Goal: Task Accomplishment & Management: Manage account settings

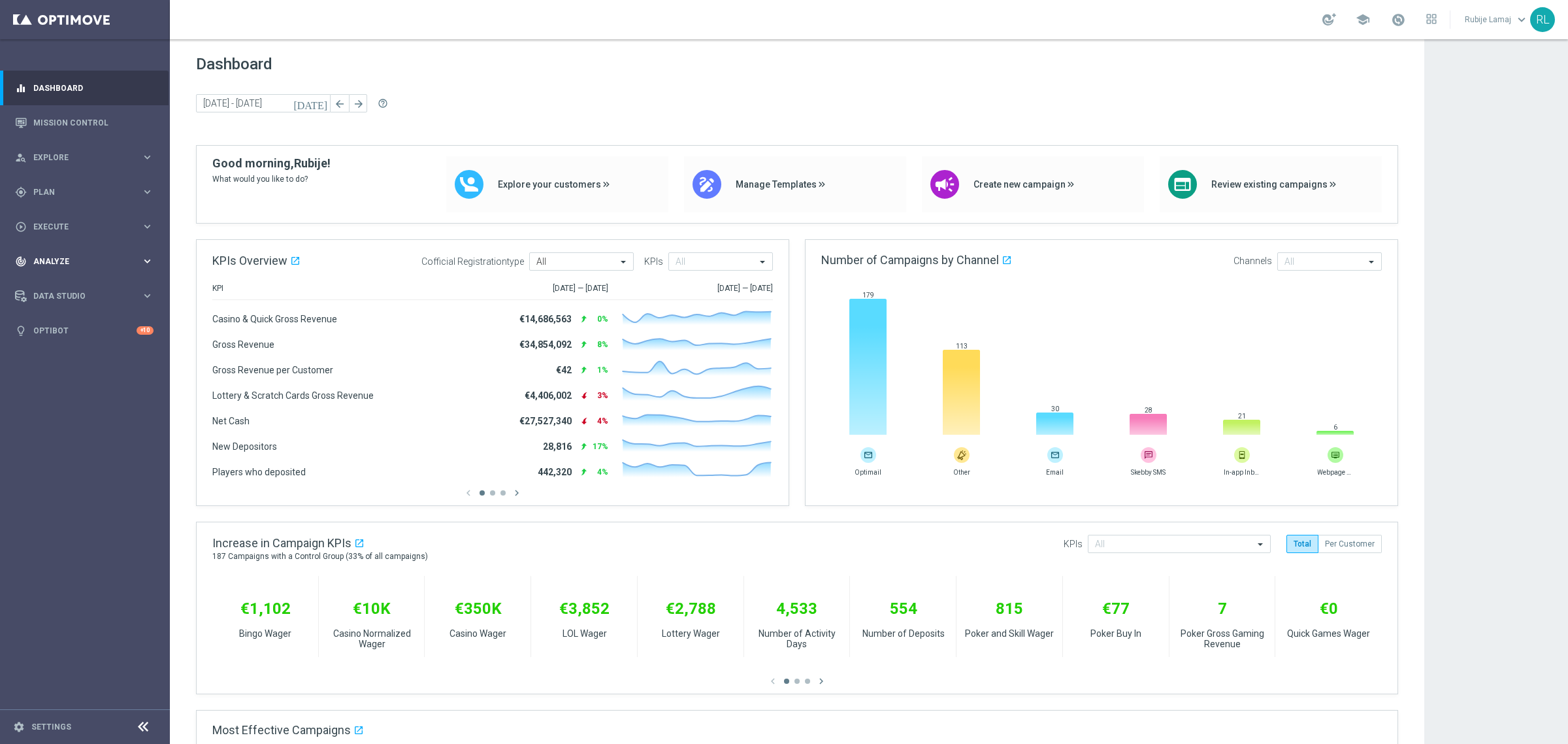
click at [79, 260] on span "Analyze" at bounding box center [87, 261] width 108 height 8
click at [63, 209] on div "play_circle_outline Execute keyboard_arrow_right" at bounding box center [84, 227] width 169 height 34
click at [62, 193] on span "Plan" at bounding box center [87, 192] width 108 height 8
click at [62, 211] on div "Target Groups" at bounding box center [101, 219] width 134 height 19
drag, startPoint x: 62, startPoint y: 220, endPoint x: 147, endPoint y: 160, distance: 104.0
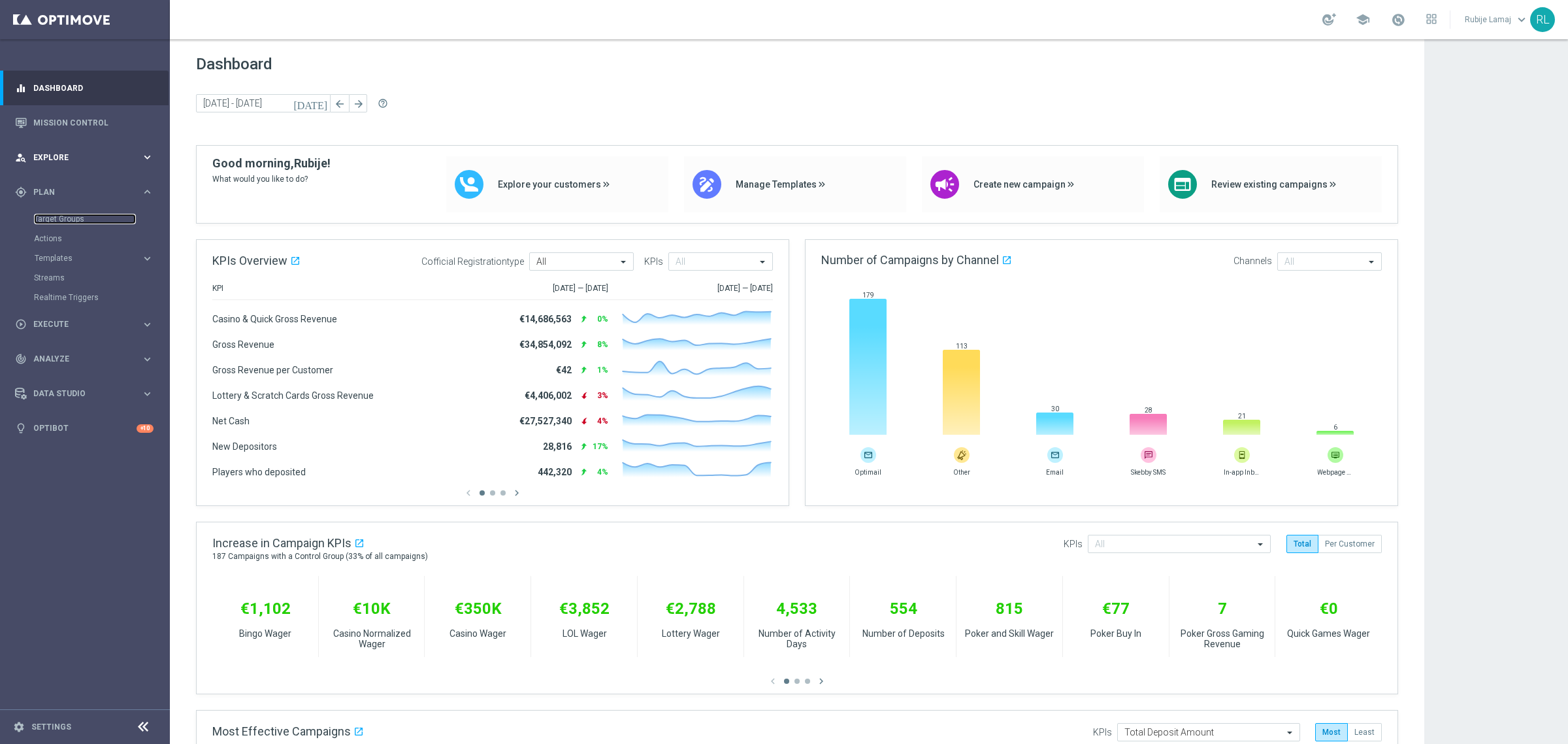
click at [62, 220] on link "Target Groups" at bounding box center [85, 218] width 102 height 10
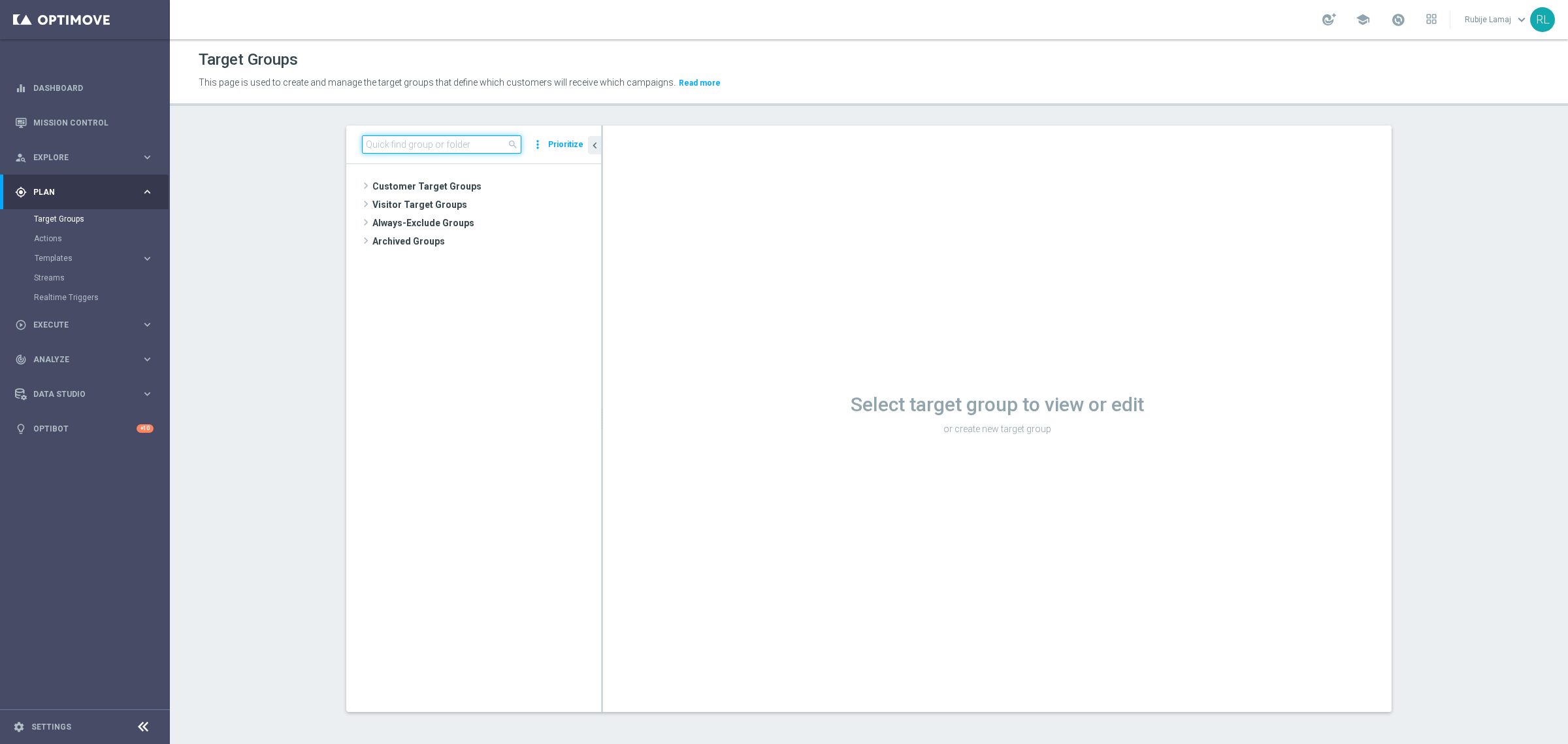
click at [464, 145] on input at bounding box center [441, 144] width 159 height 19
paste input "J. Betting_Weekly_Si-Si reg 8-16"
type input "J. Betting_Weekly_Si-Si reg 8-16"
click at [474, 262] on span "J. Betting_Weekly_Si-Si reg 8-16" at bounding box center [505, 260] width 134 height 11
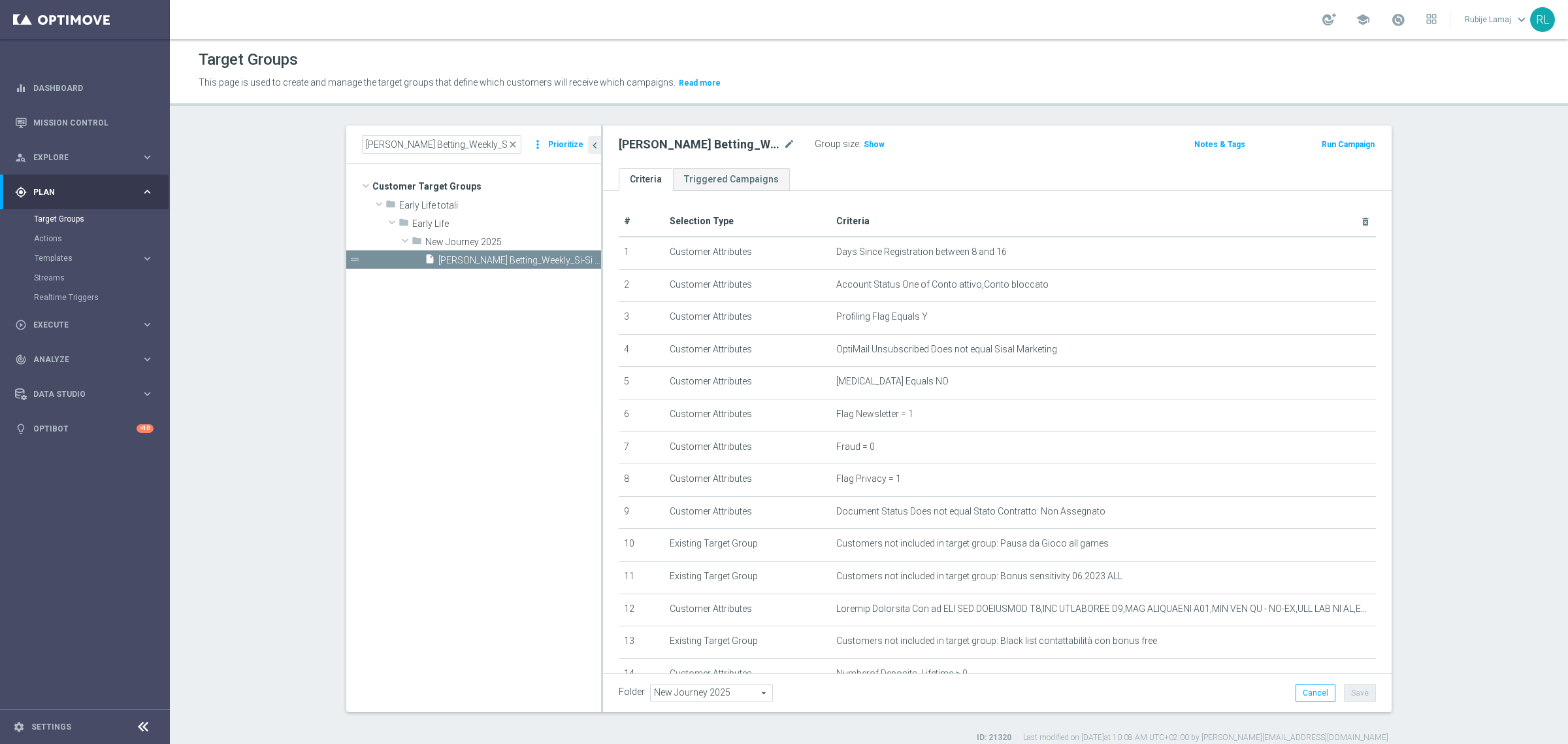
drag, startPoint x: 866, startPoint y: 144, endPoint x: 907, endPoint y: 149, distance: 41.3
click at [866, 144] on span "Show" at bounding box center [874, 144] width 21 height 9
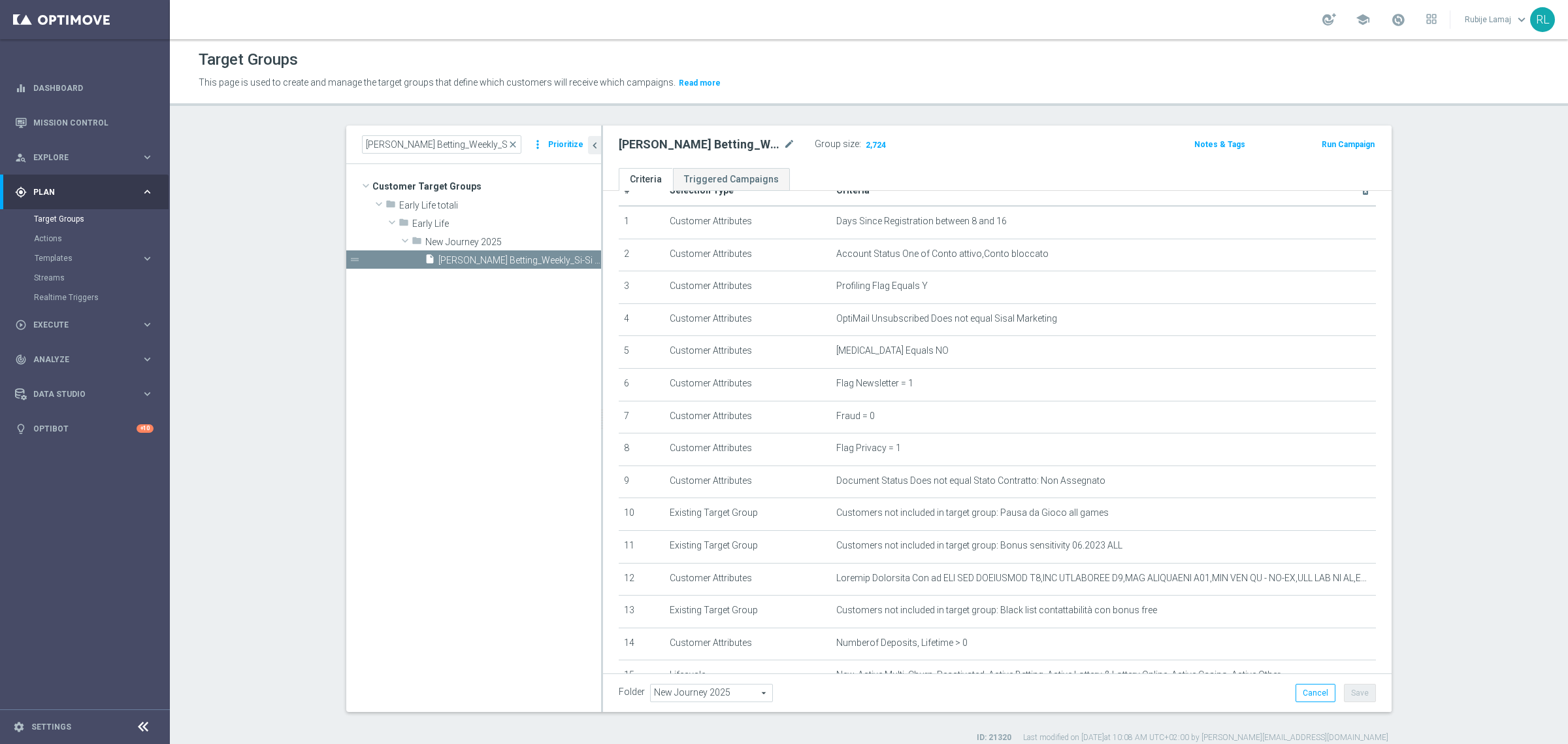
scroll to position [131, 0]
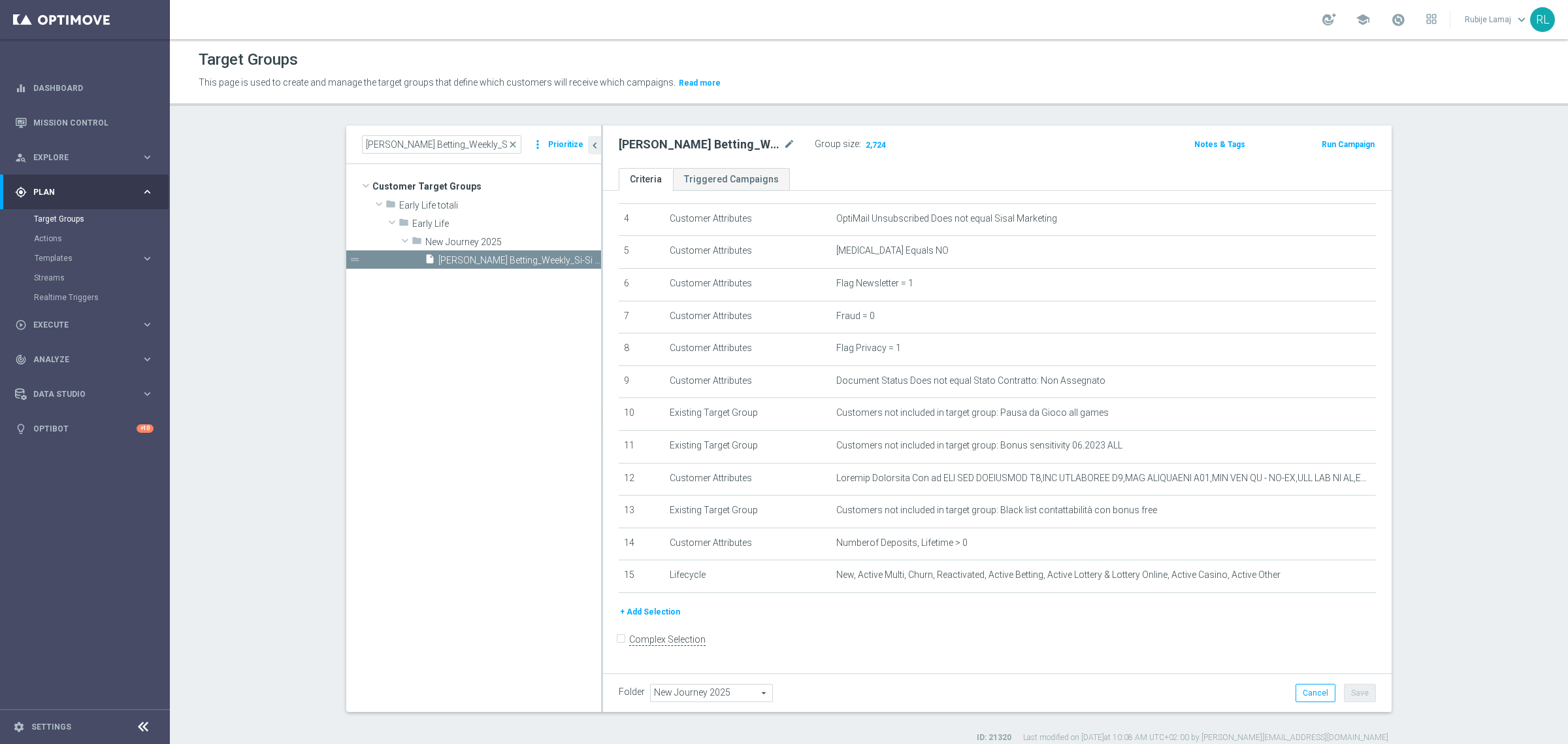
click at [499, 302] on tree-viewport "Customer Target Groups library_add create_new_folder folder" at bounding box center [474, 437] width 255 height 547
click at [1393, 555] on section "J. Betting_Weekly_Si-Si reg 8-16 close more_vert Prioritize Customer Target Gro…" at bounding box center [869, 434] width 1398 height 618
click at [871, 145] on span "2,724" at bounding box center [875, 146] width 23 height 12
drag, startPoint x: 45, startPoint y: 721, endPoint x: 325, endPoint y: 654, distance: 287.9
click at [327, 656] on div "J. Betting_Weekly_Si-Si reg 8-16 close more_vert Prioritize Customer Target Gro…" at bounding box center [869, 434] width 1098 height 618
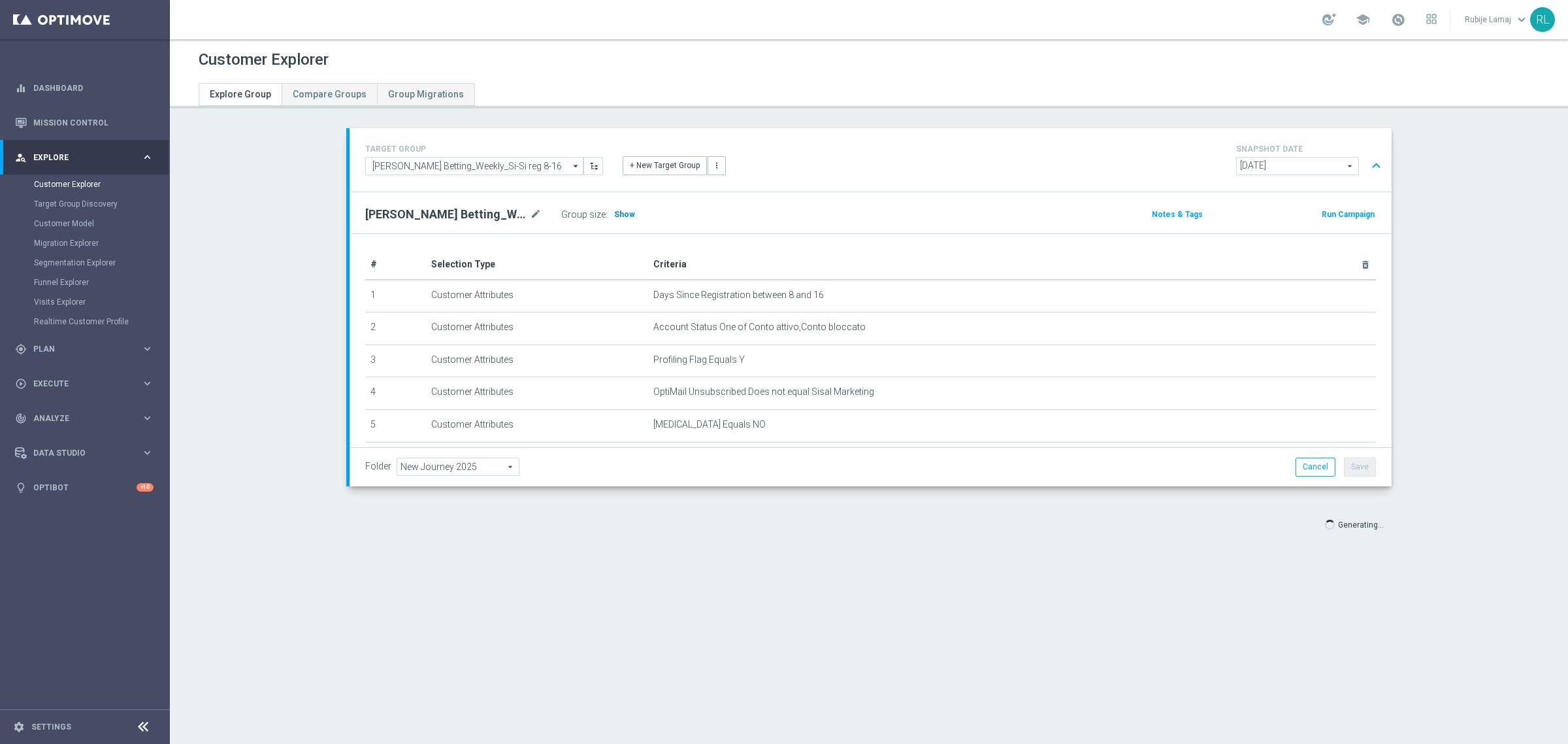
click at [616, 211] on span "Show" at bounding box center [625, 214] width 21 height 9
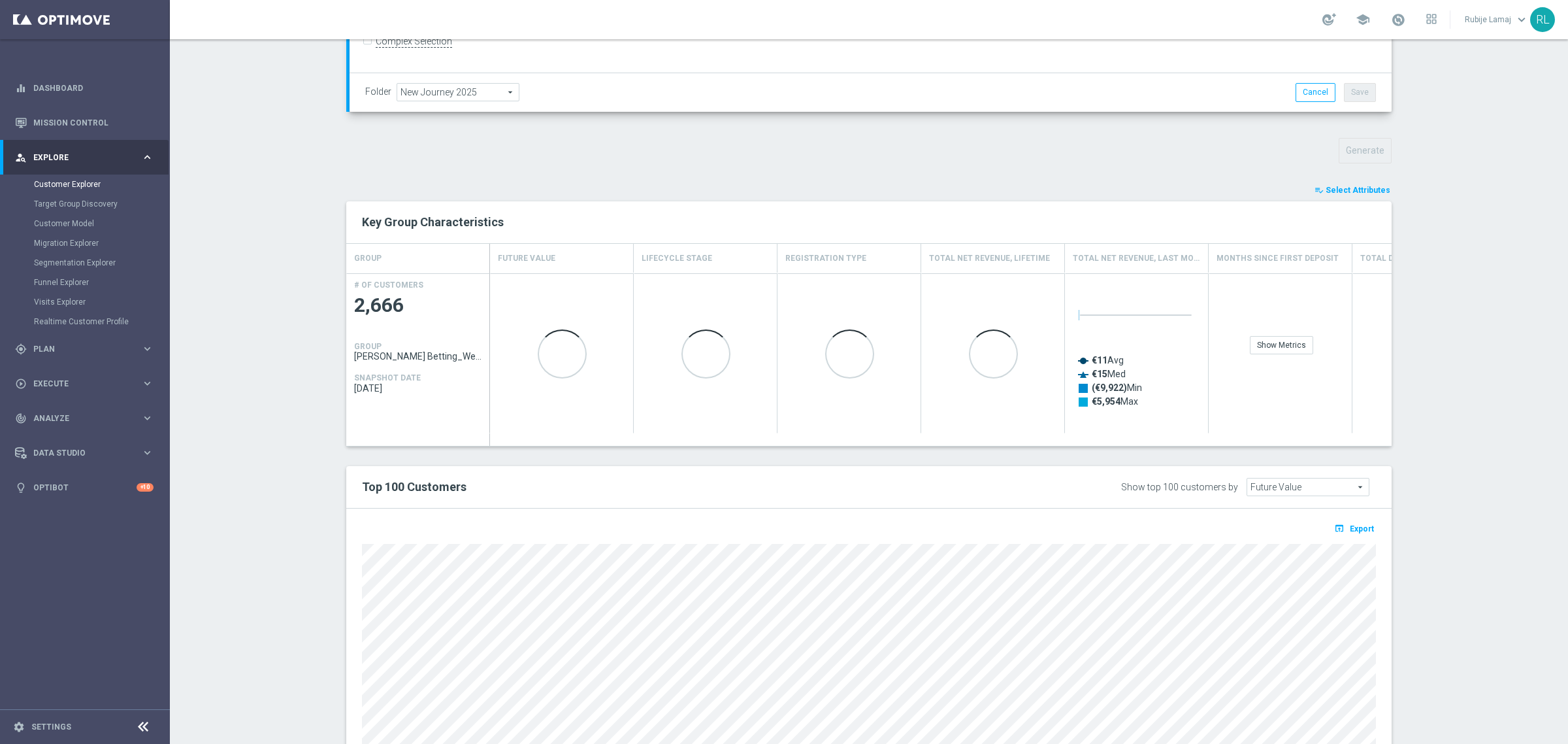
scroll to position [491, 0]
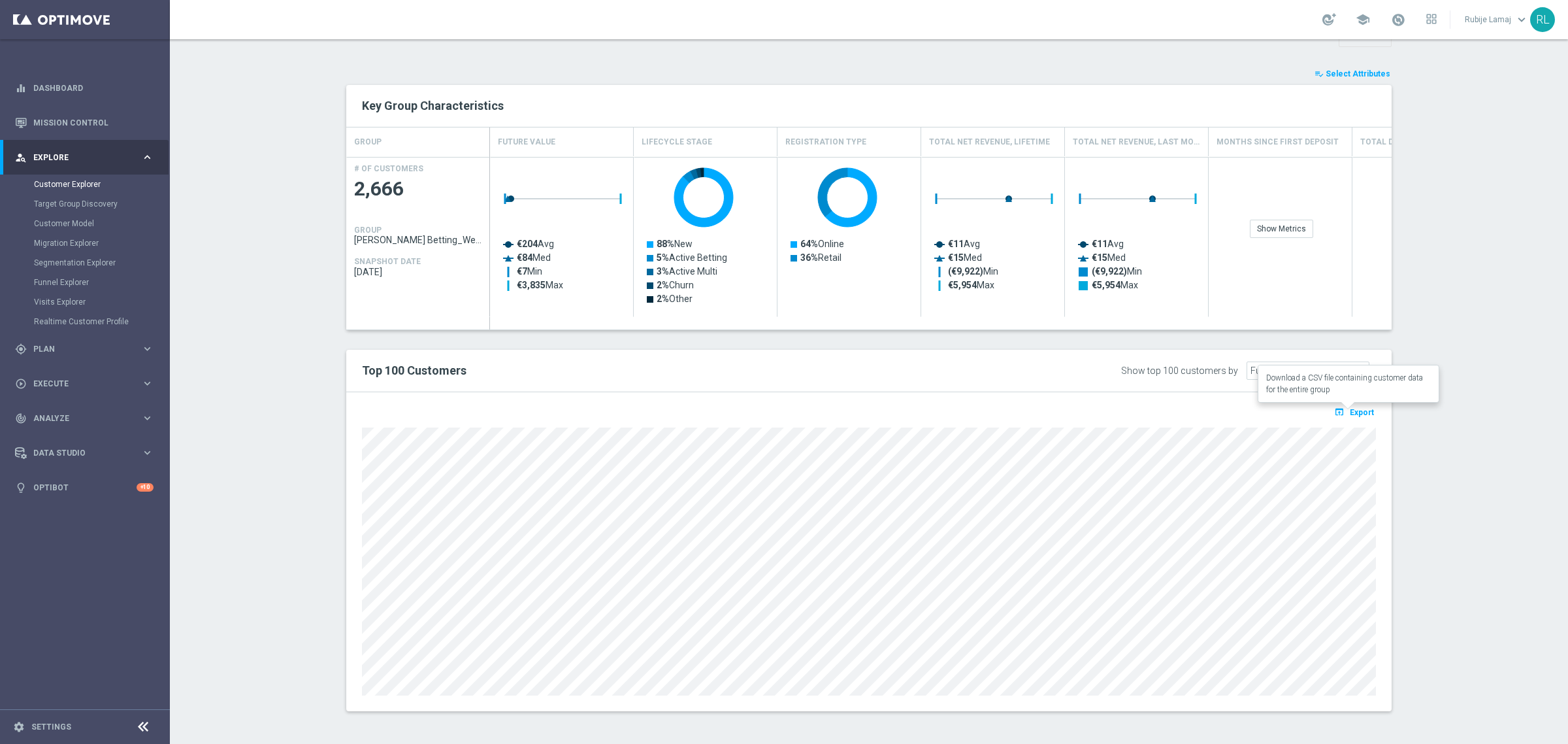
click at [1357, 408] on span "Export" at bounding box center [1361, 412] width 24 height 9
click at [764, 708] on div "open_in_browser Export Loading" at bounding box center [869, 551] width 1045 height 319
click at [352, 501] on div at bounding box center [868, 560] width 1034 height 271
click at [245, 504] on section "TARGET GROUP J. Betting_Weekly_Si-Si reg 8-16 J. Betting_Weekly_Si-Si reg 8-16 …" at bounding box center [869, 183] width 1398 height 1093
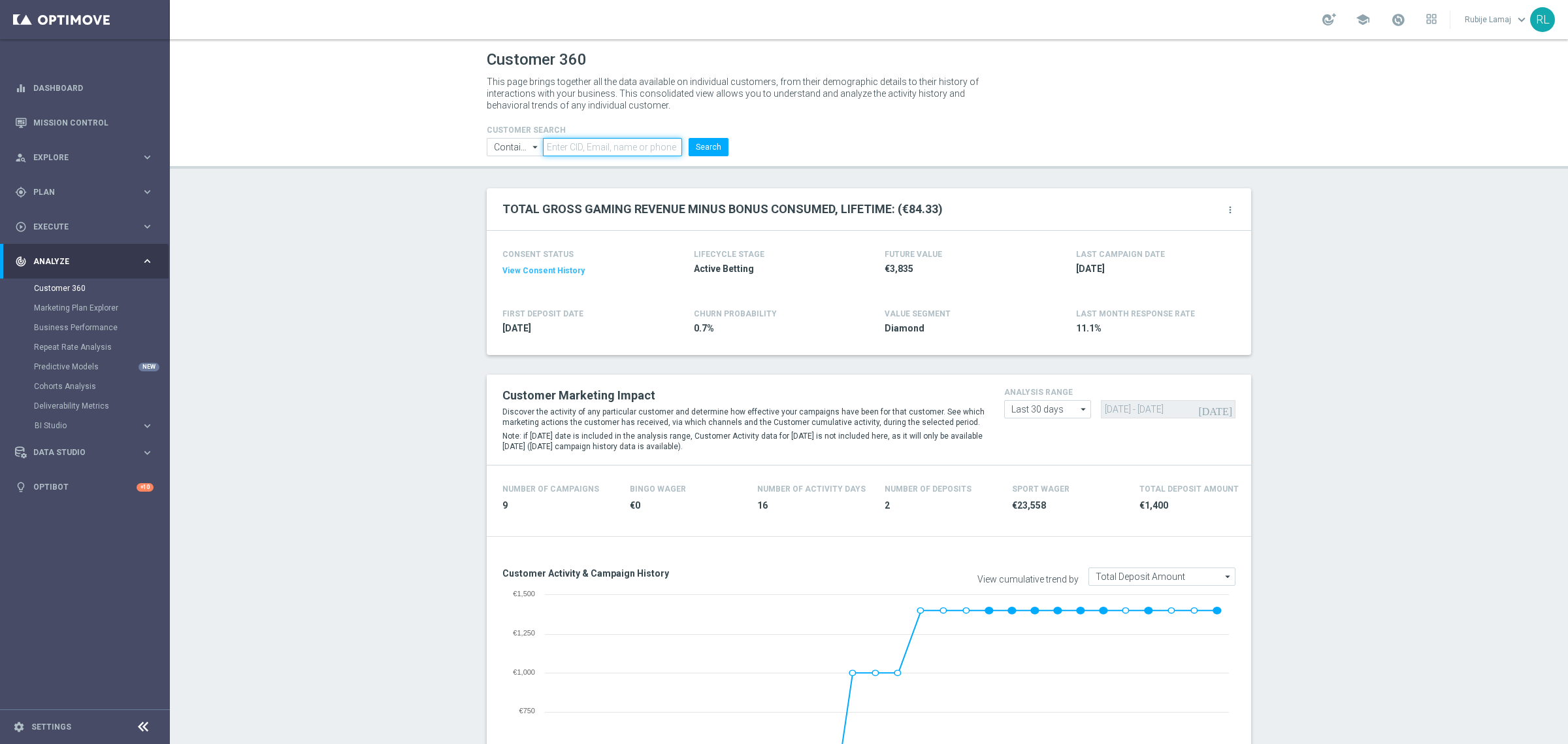
click at [589, 138] on input "text" at bounding box center [612, 147] width 139 height 19
paste input "6805203"
type input "6805203"
click at [707, 149] on button "Search" at bounding box center [709, 147] width 40 height 19
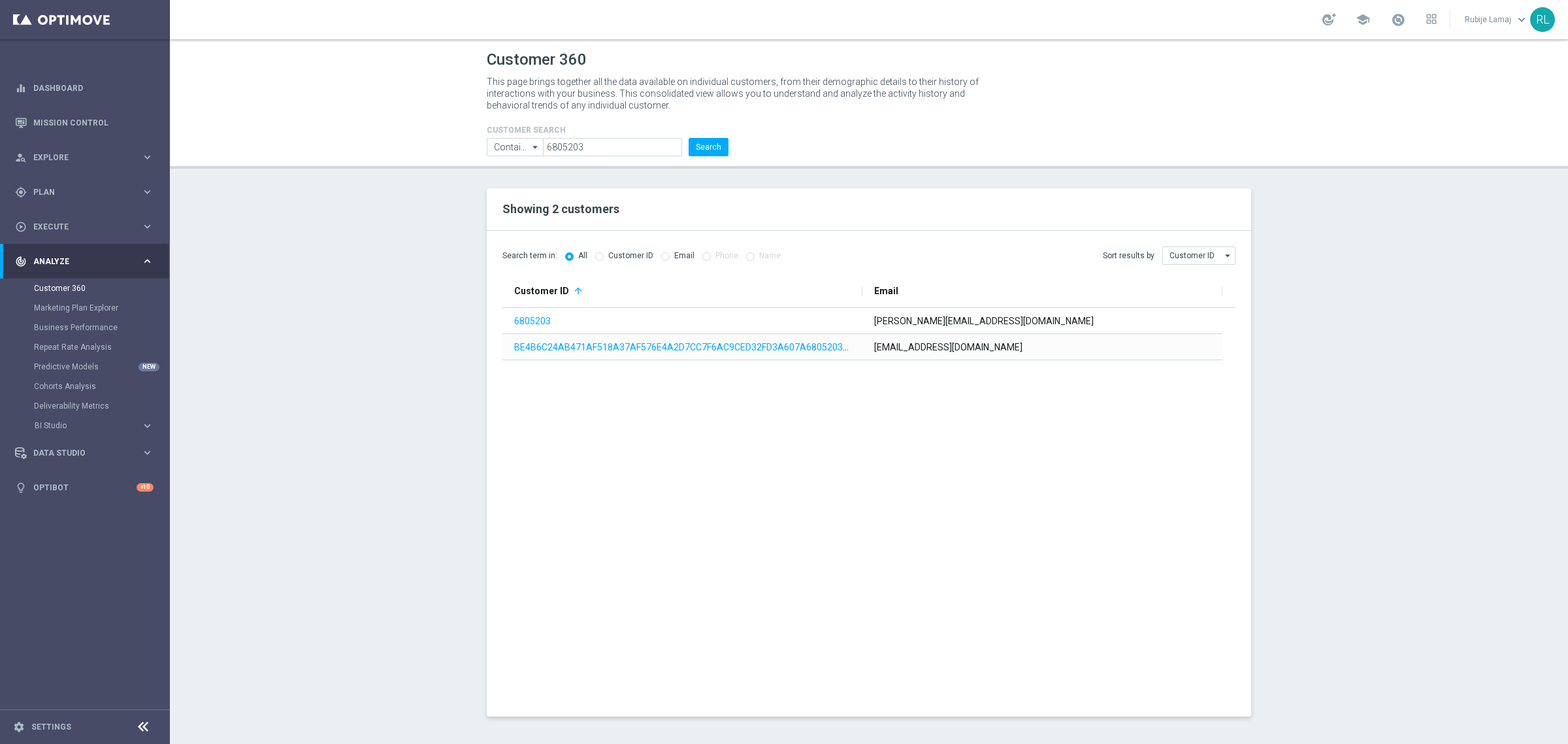
click at [848, 550] on div "6805203 umberto.nonnato@gmail.com BE4B6C24AB471AF518A37AF576E4A2D7CC7F6AC9CED32…" at bounding box center [869, 504] width 733 height 393
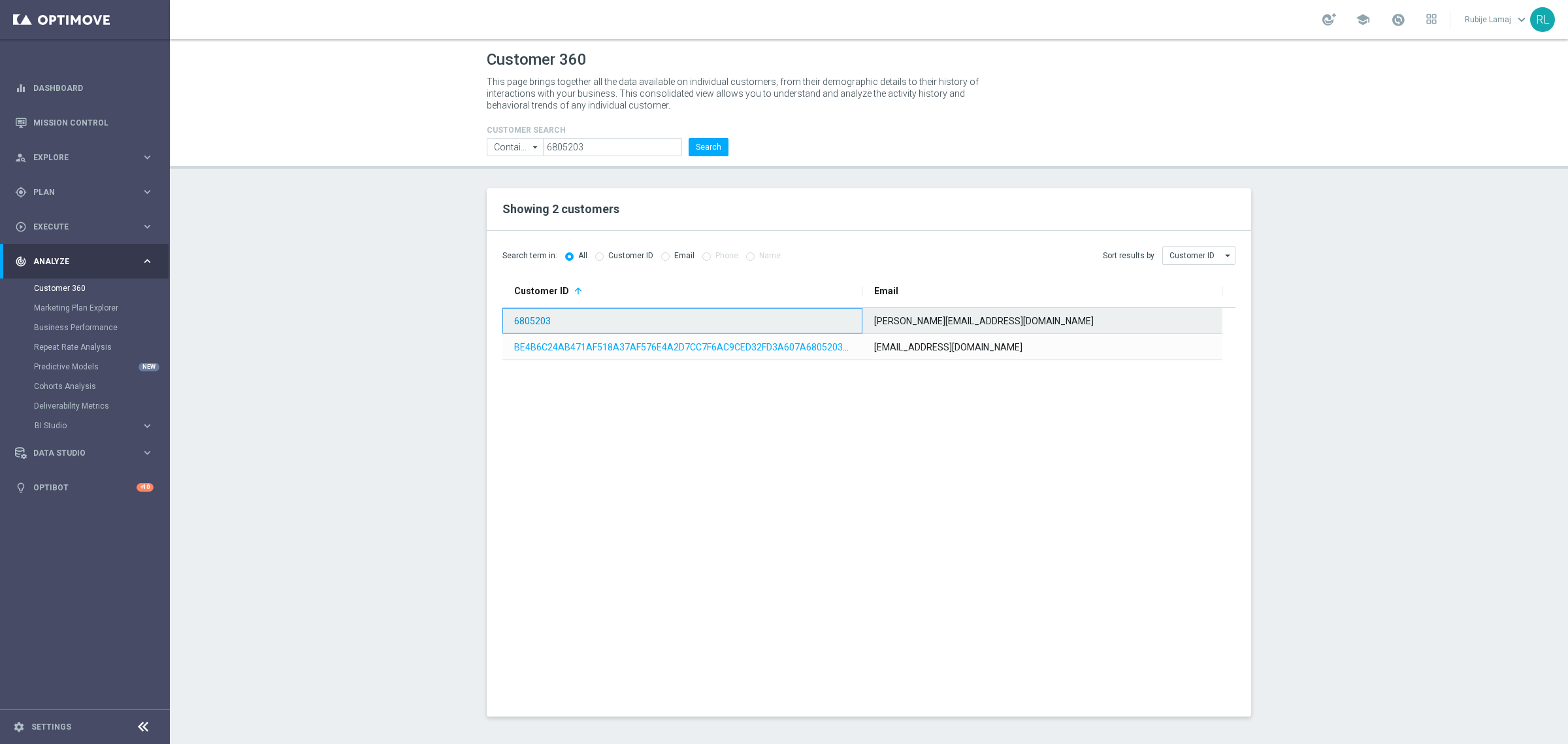
click at [536, 316] on link "6805203" at bounding box center [532, 320] width 36 height 10
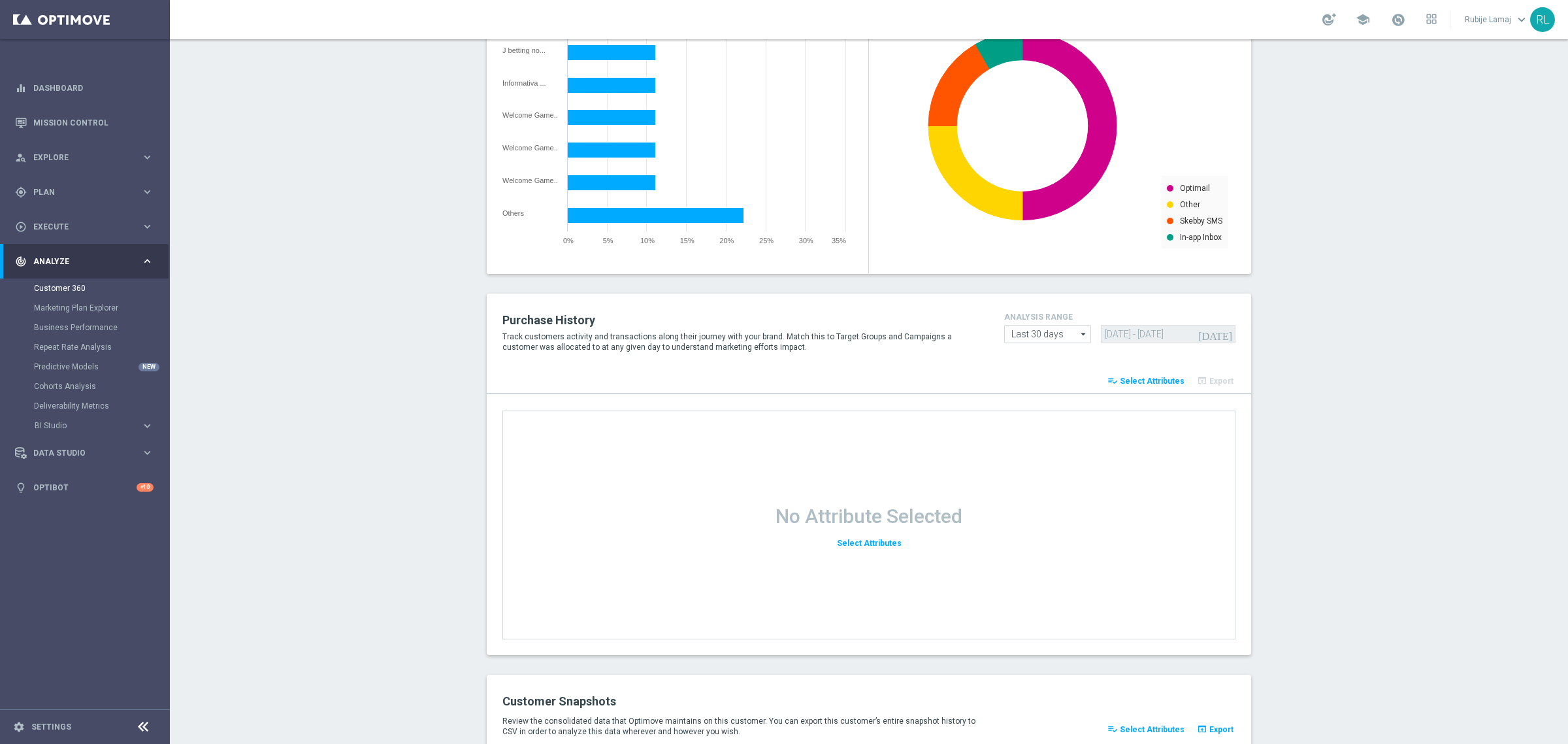
scroll to position [1525, 0]
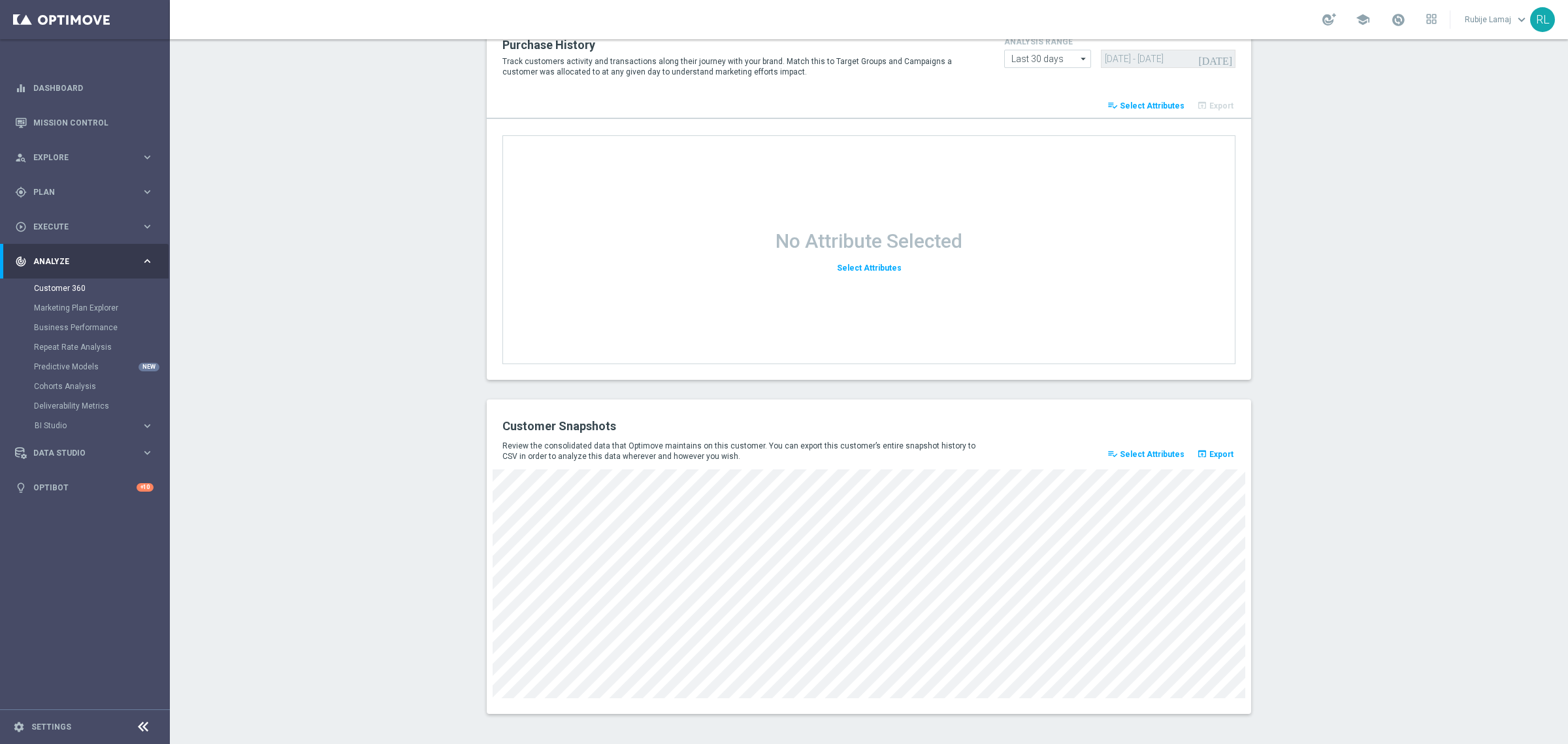
click at [1122, 453] on span "Select Attributes" at bounding box center [1152, 454] width 65 height 9
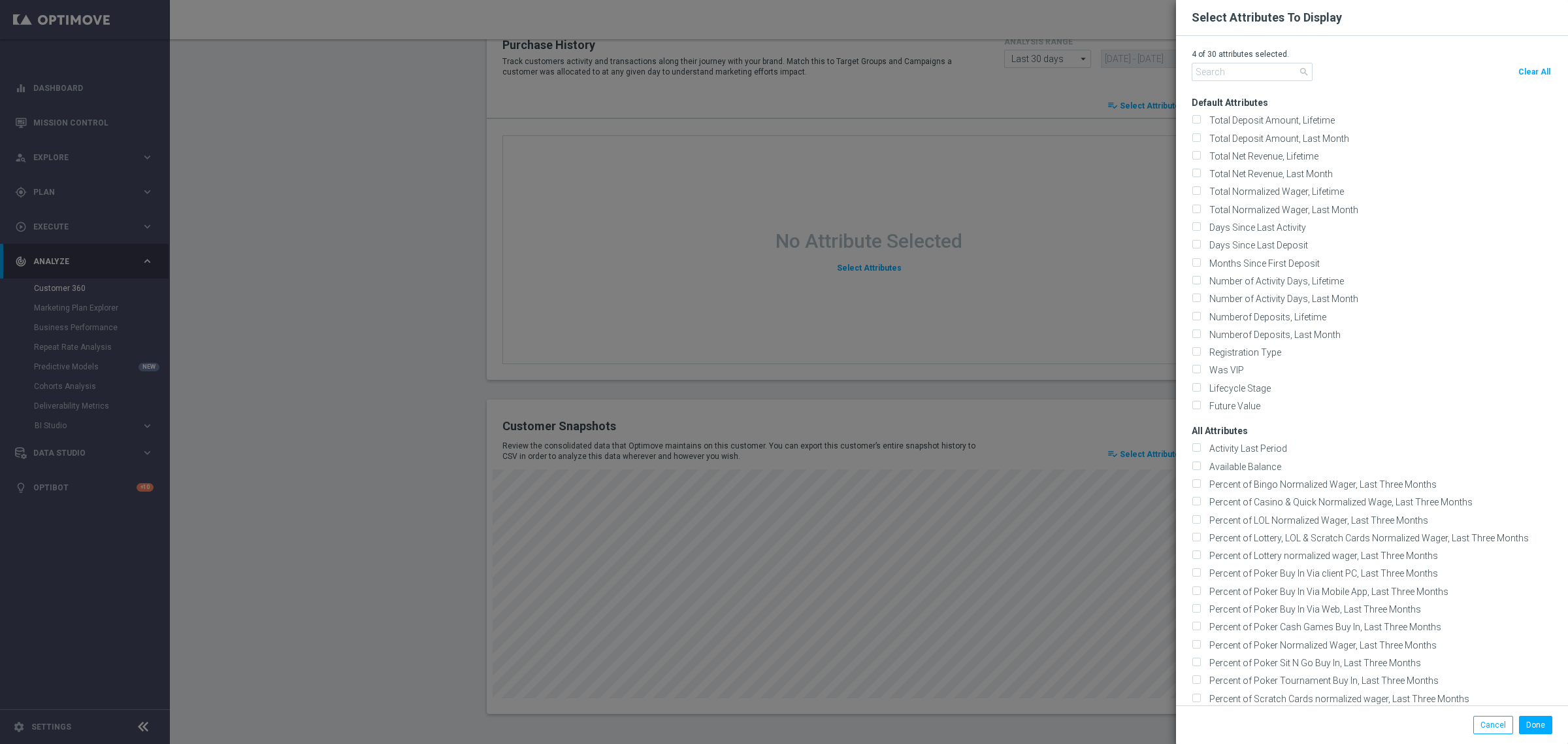
click at [1523, 72] on span "Clear All" at bounding box center [1534, 72] width 32 height 9
checkbox input "false"
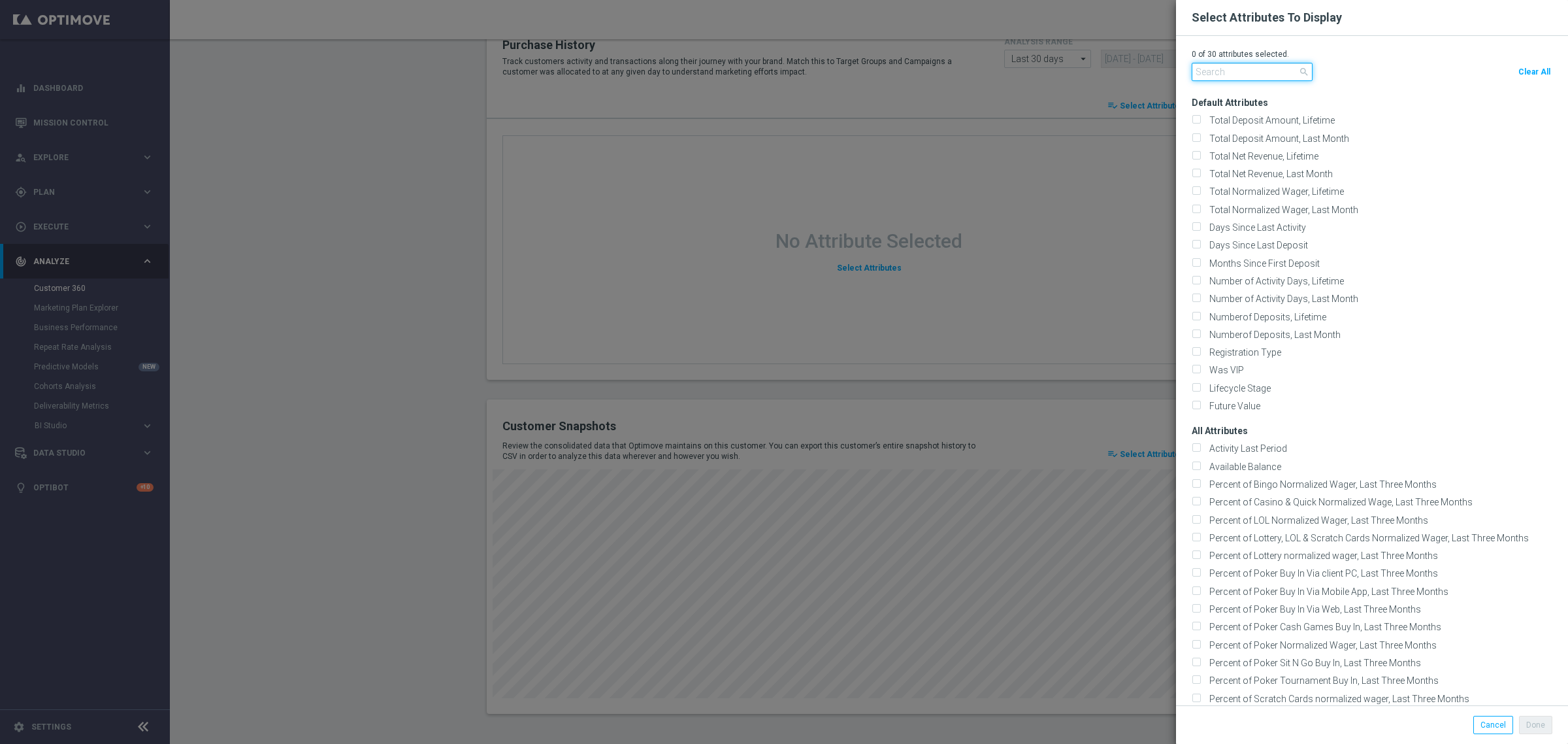
click at [1244, 67] on input "text" at bounding box center [1253, 72] width 121 height 19
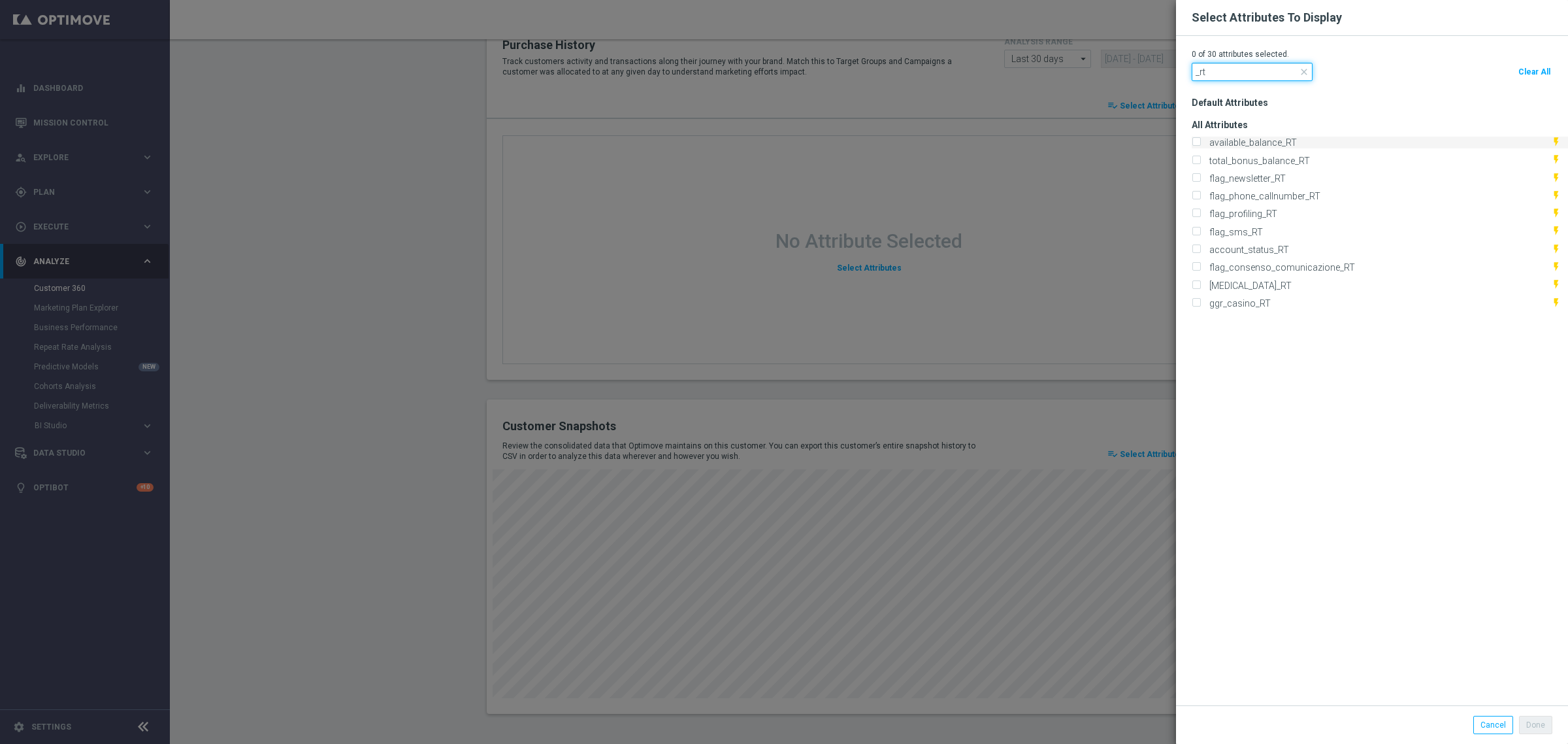
type input "_rt"
click at [1205, 139] on label "available_balance_RT" at bounding box center [1251, 142] width 92 height 12
click at [1192, 139] on input "available_balance_RT" at bounding box center [1196, 143] width 8 height 8
checkbox input "true"
click at [1192, 161] on div "total_bonus_balance_RT flash_on" at bounding box center [1380, 160] width 376 height 12
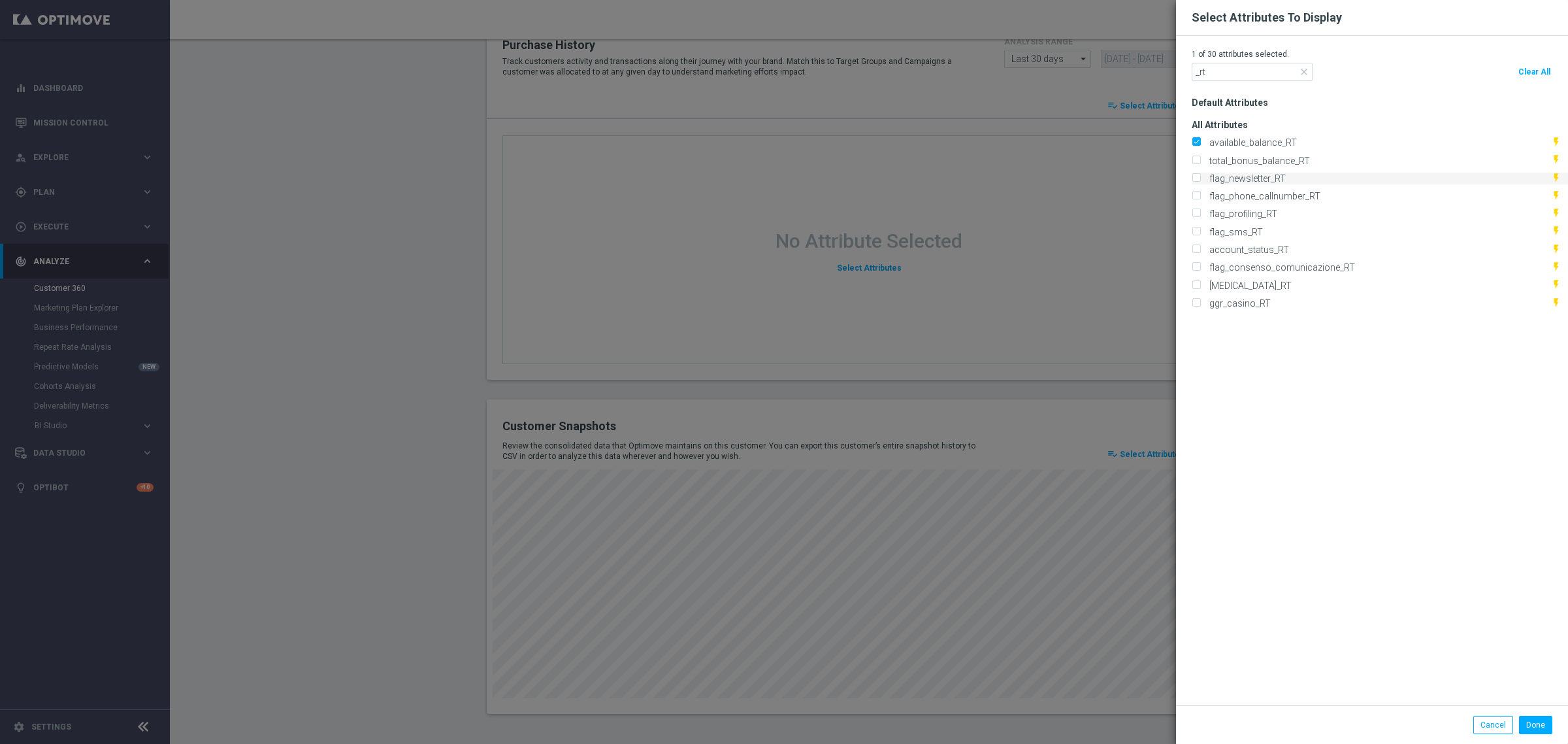
click at [1192, 177] on input "flag_newsletter_RT" at bounding box center [1196, 179] width 8 height 8
checkbox input "true"
click at [1192, 193] on input "flag_phone_callnumber_RT" at bounding box center [1196, 197] width 8 height 8
checkbox input "true"
click at [1192, 158] on input "total_bonus_balance_RT" at bounding box center [1196, 161] width 8 height 8
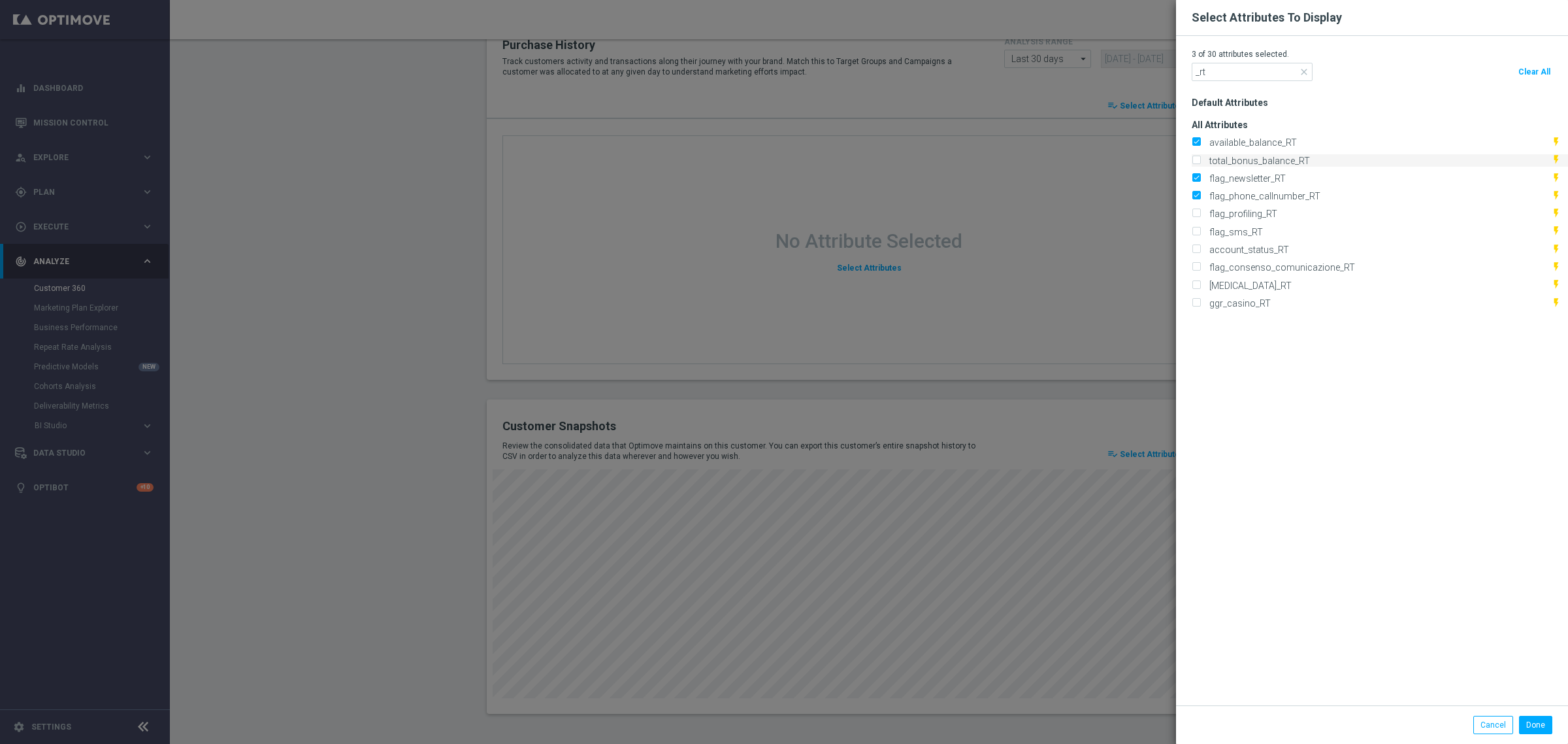
checkbox input "true"
click at [1192, 211] on input "flag_profiling_RT" at bounding box center [1196, 215] width 8 height 8
checkbox input "true"
click at [1192, 229] on input "flag_sms_RT" at bounding box center [1196, 232] width 8 height 8
checkbox input "true"
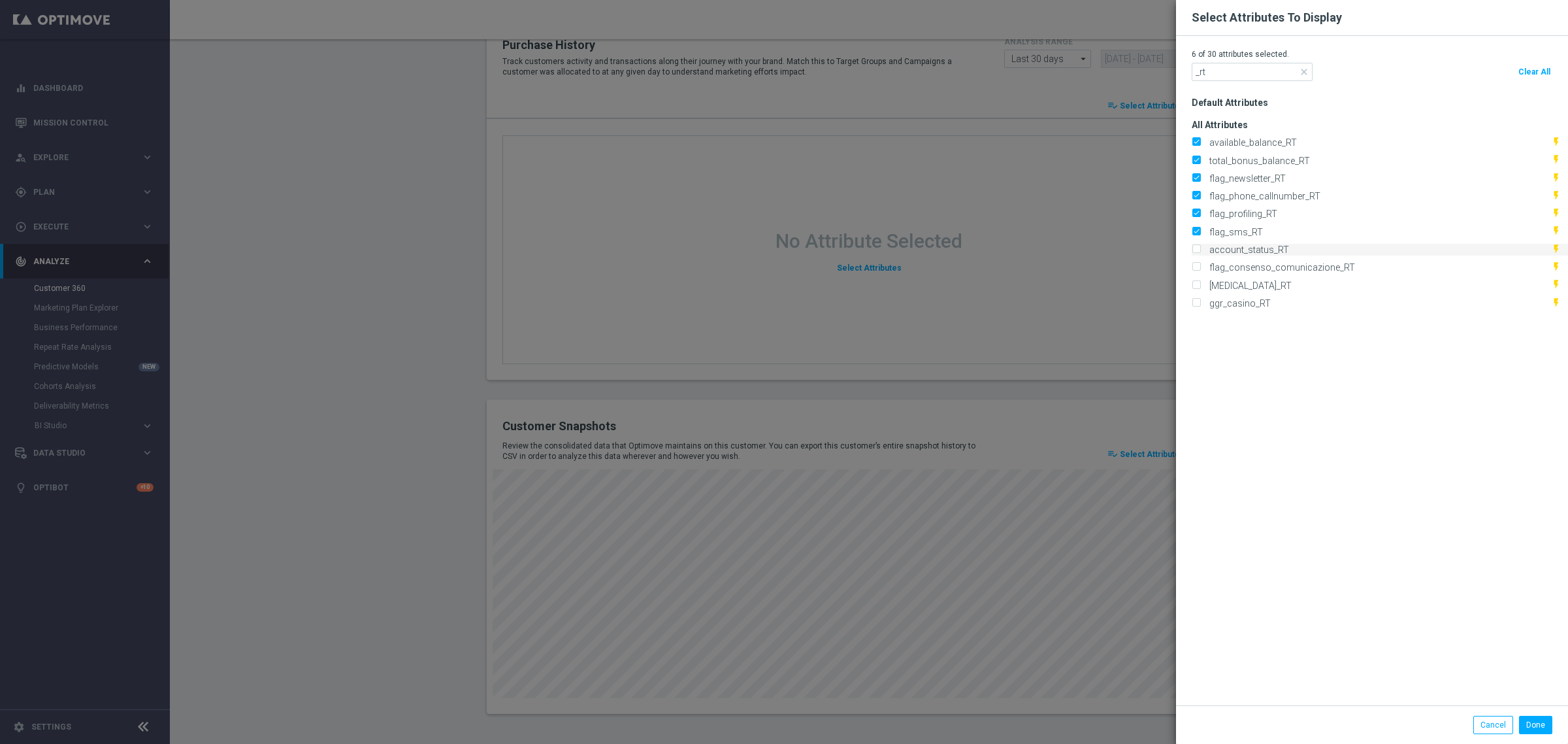
click at [1192, 249] on input "account_status_RT" at bounding box center [1196, 251] width 8 height 8
checkbox input "true"
click at [1192, 269] on input "flag_consenso_comunicazione_RT" at bounding box center [1196, 268] width 8 height 8
checkbox input "true"
click at [1192, 282] on input "self_exclusion_RT" at bounding box center [1196, 286] width 8 height 8
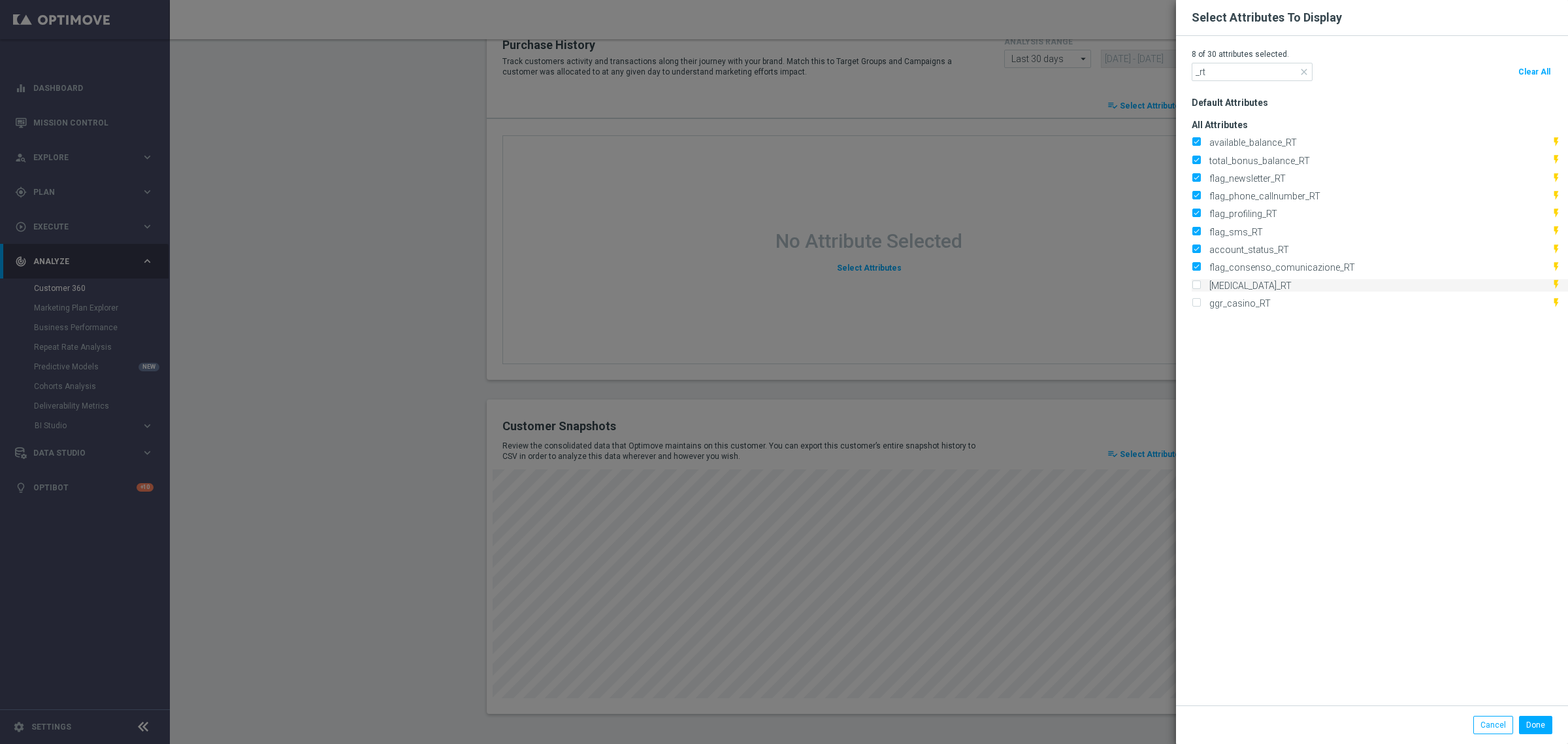
checkbox input "true"
click at [1192, 302] on input "ggr_casino_RT" at bounding box center [1196, 304] width 8 height 8
checkbox input "true"
click at [1530, 732] on button "Done" at bounding box center [1536, 725] width 33 height 19
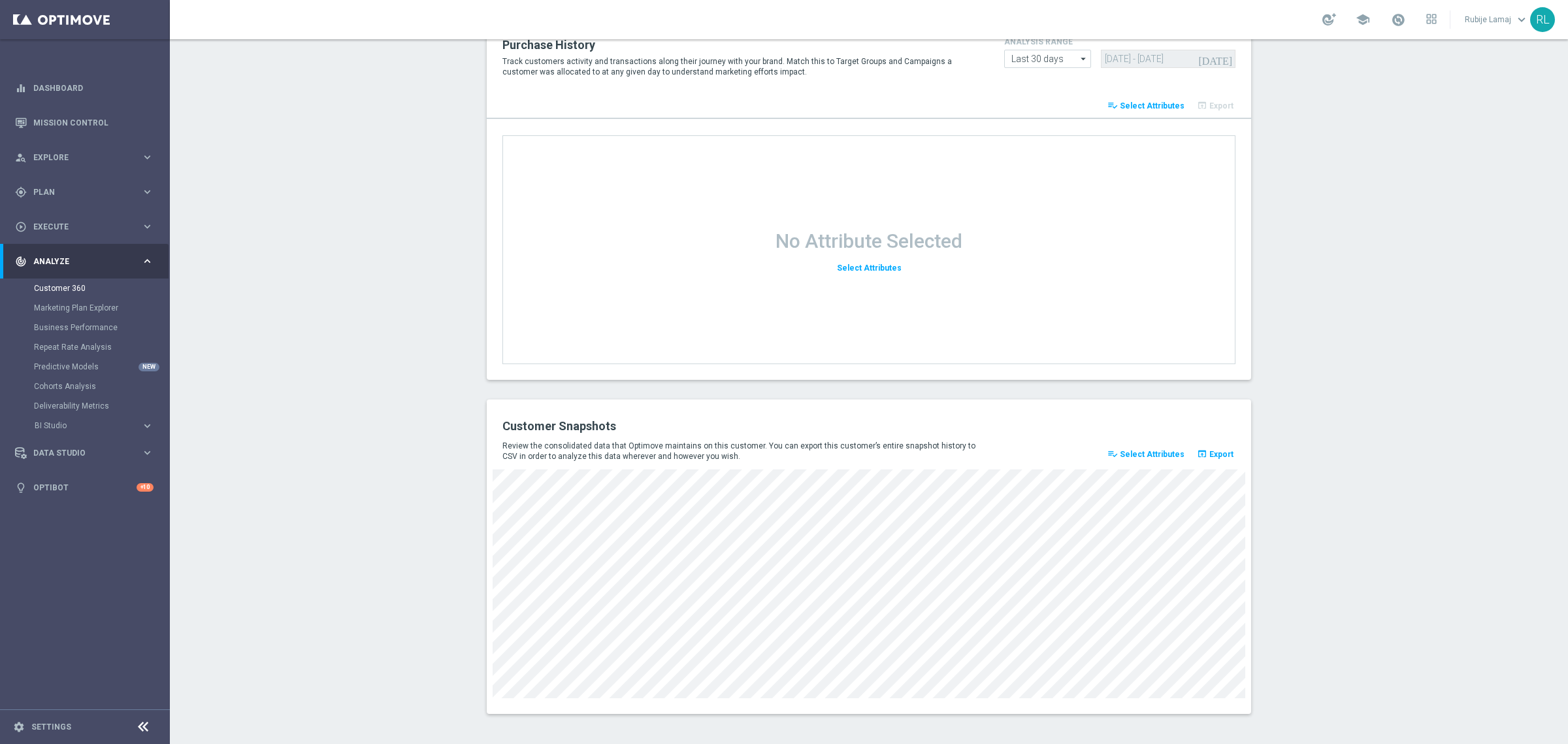
scroll to position [0, 0]
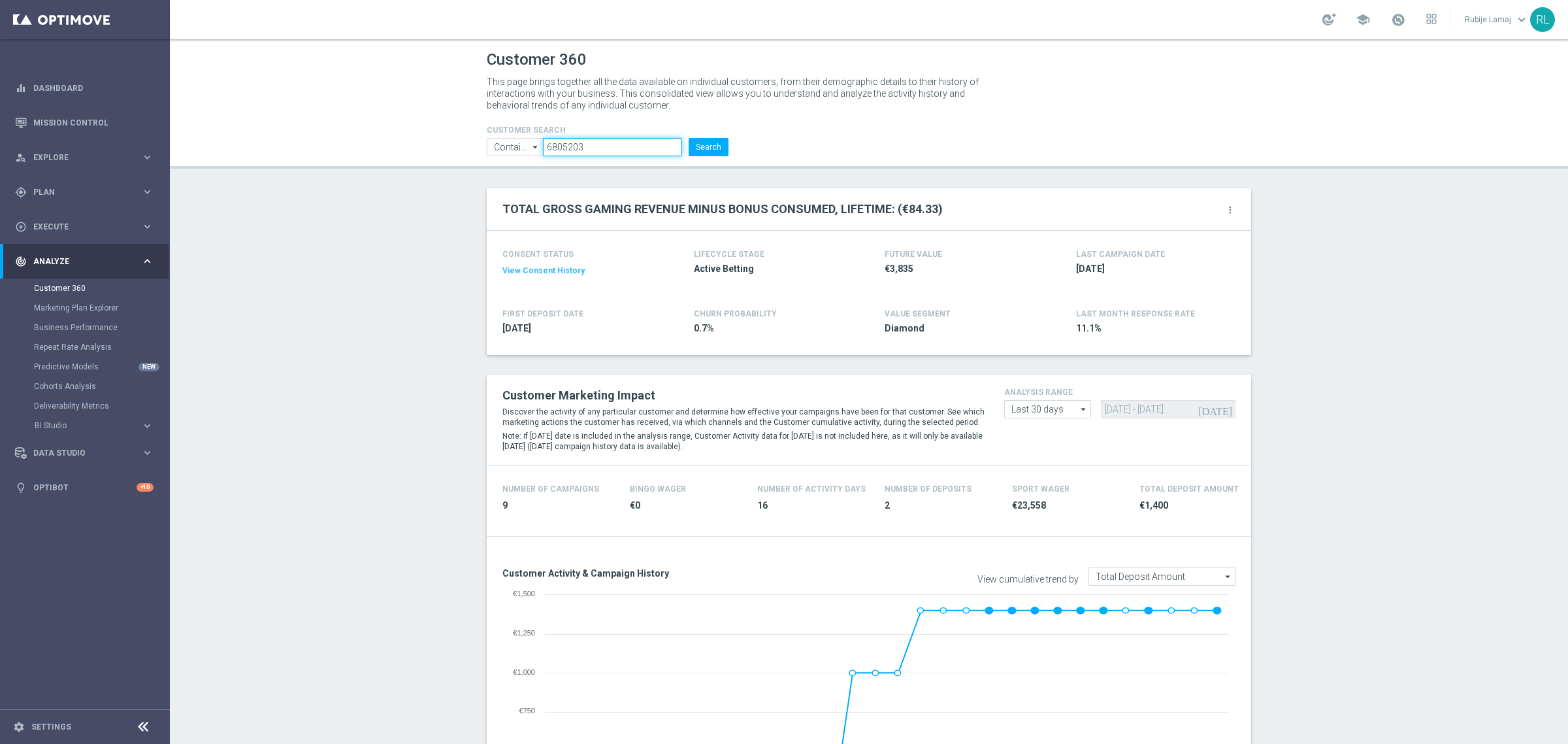
drag, startPoint x: 598, startPoint y: 146, endPoint x: 525, endPoint y: 145, distance: 73.0
click at [525, 145] on ul "Contains Contains arrow_drop_down Show Selected 0 of NaN Contains Equals" at bounding box center [607, 147] width 249 height 19
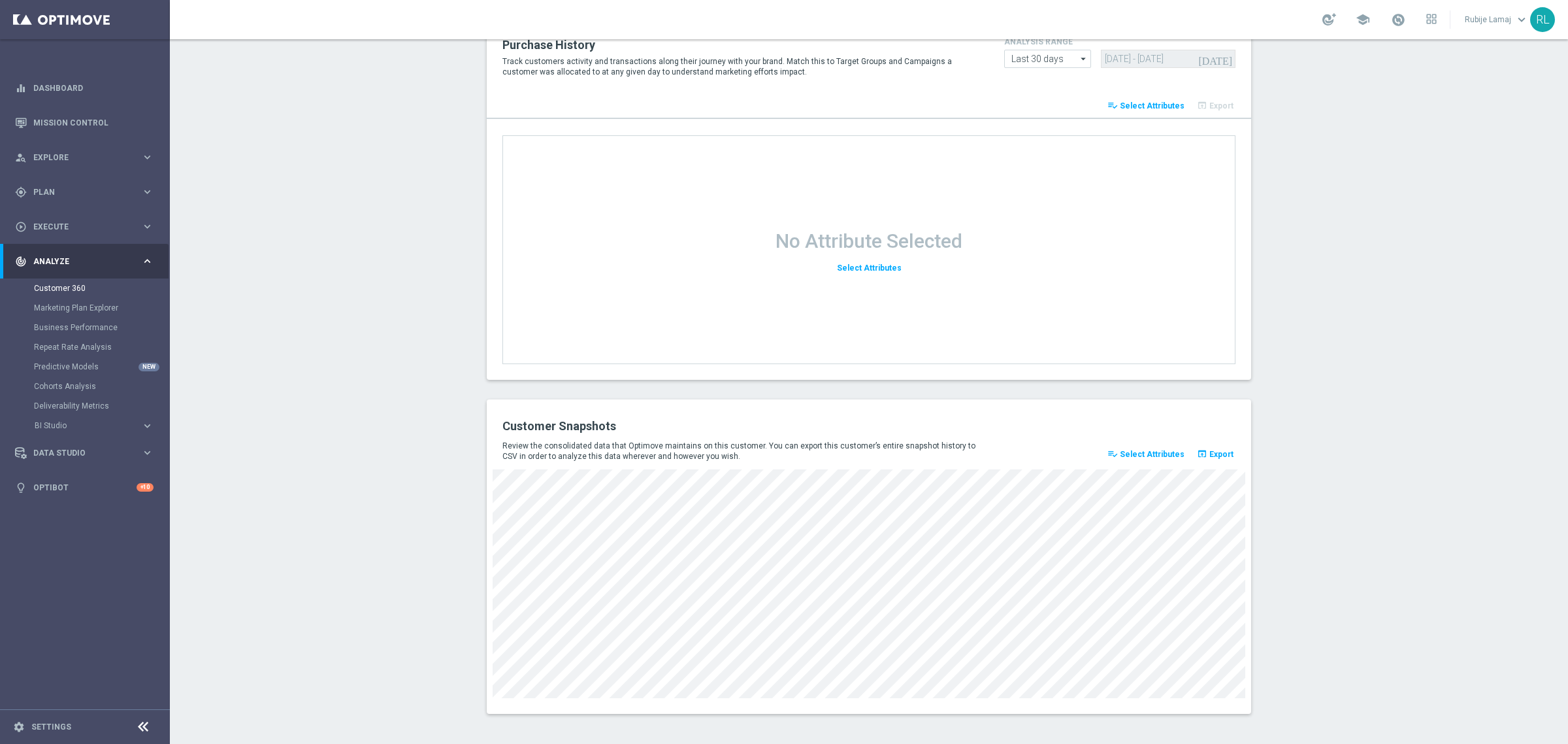
click at [1144, 453] on span "Select Attributes" at bounding box center [1152, 454] width 65 height 9
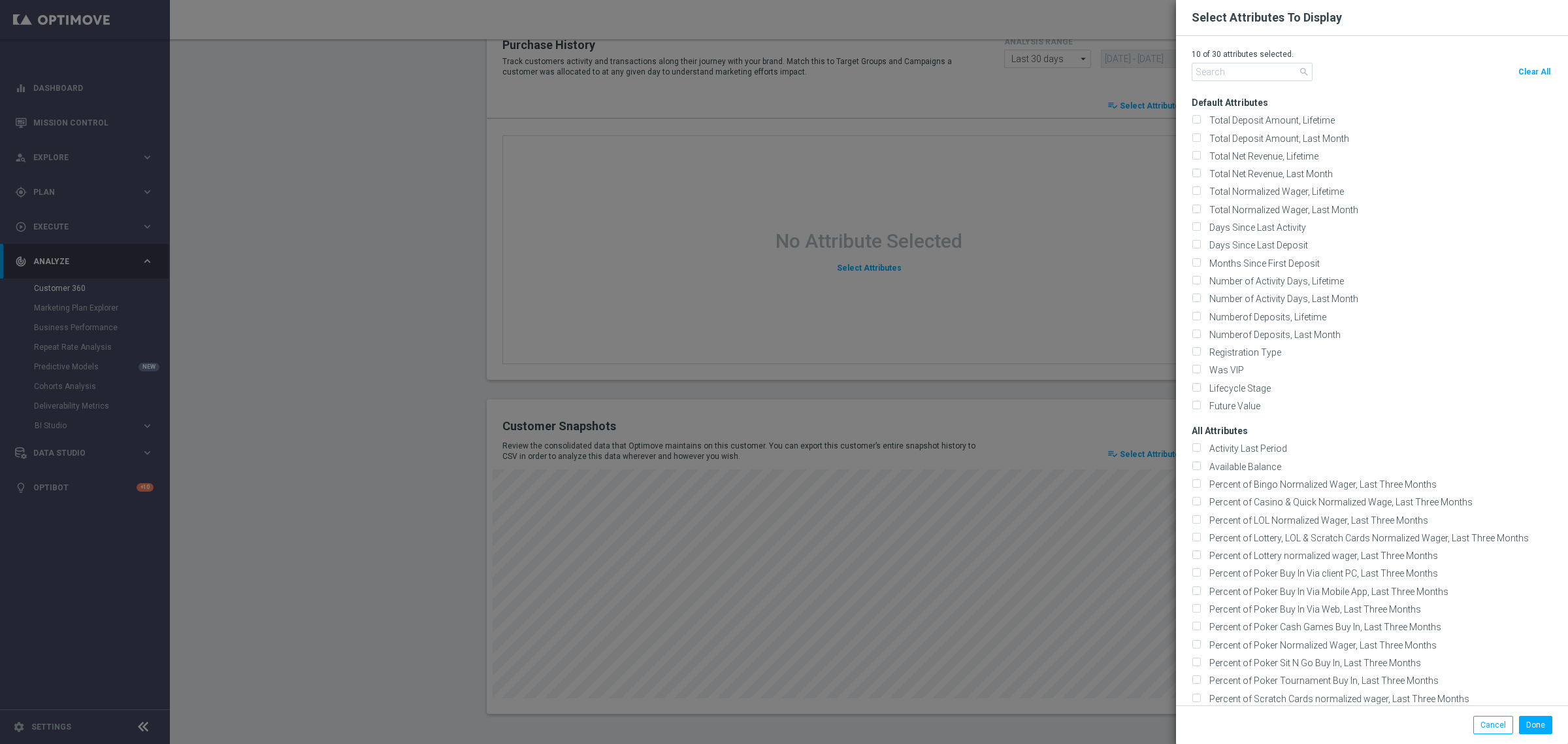
click at [1521, 74] on span "Clear All" at bounding box center [1534, 72] width 32 height 9
checkbox input "false"
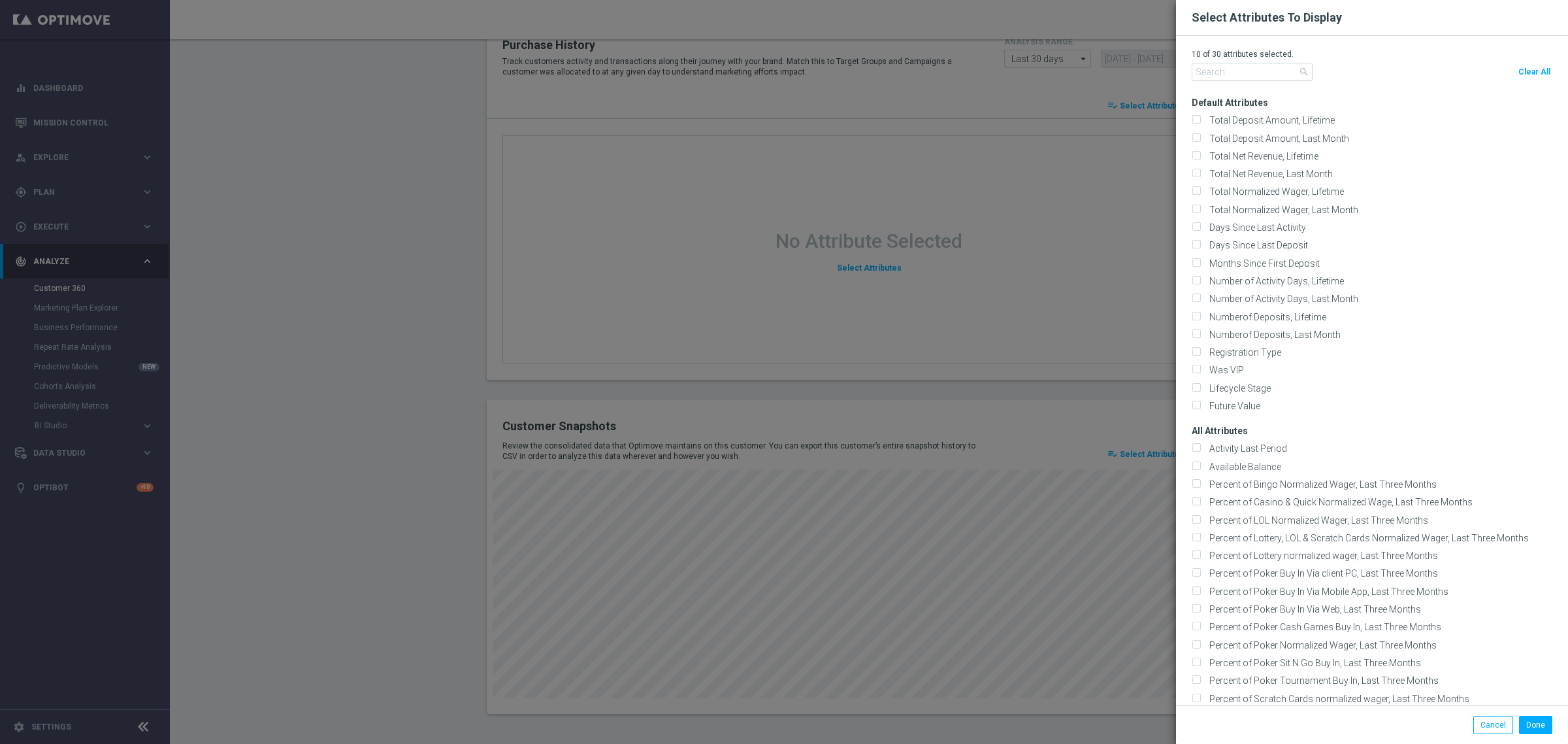
checkbox input "false"
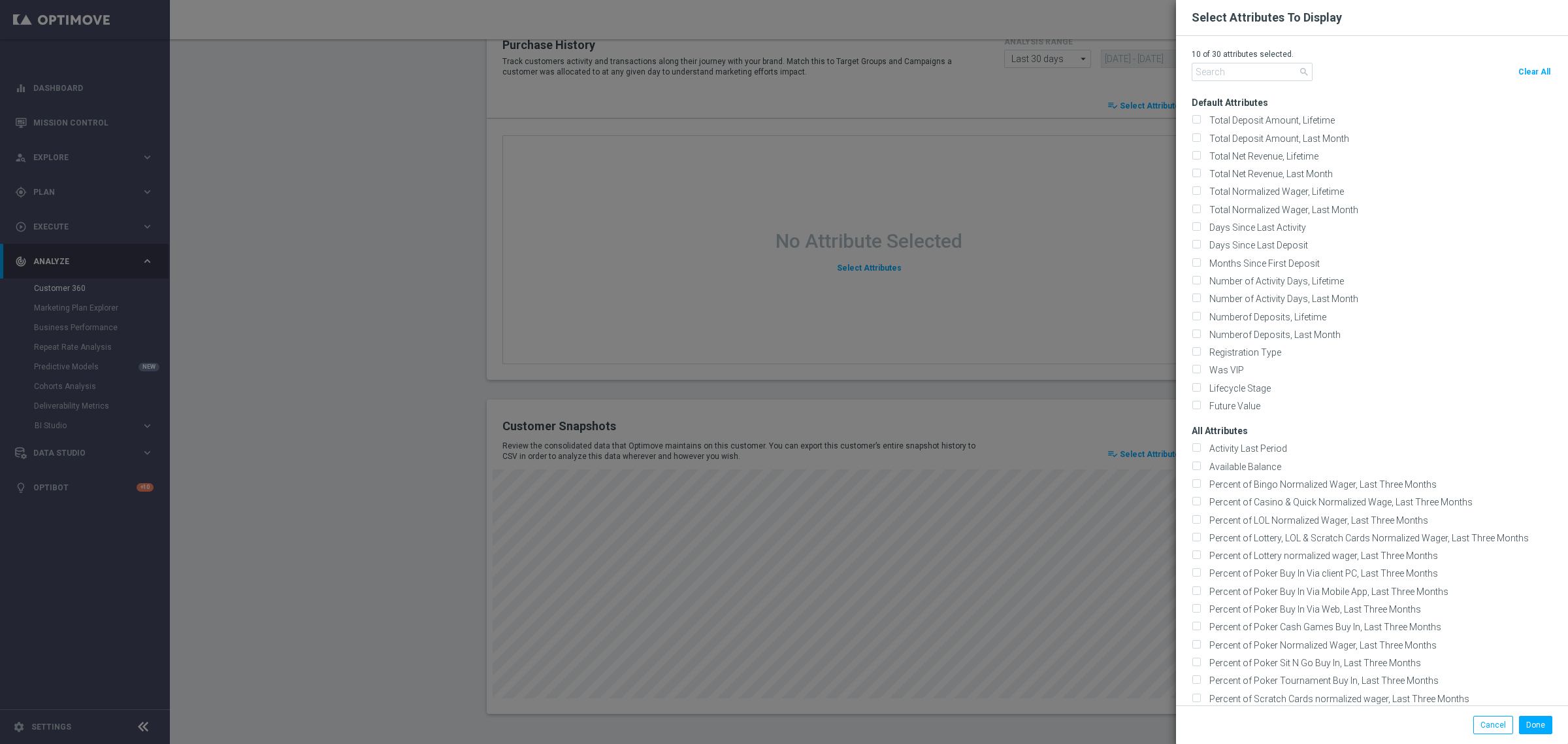
checkbox input "false"
click at [1225, 79] on input "text" at bounding box center [1253, 72] width 121 height 19
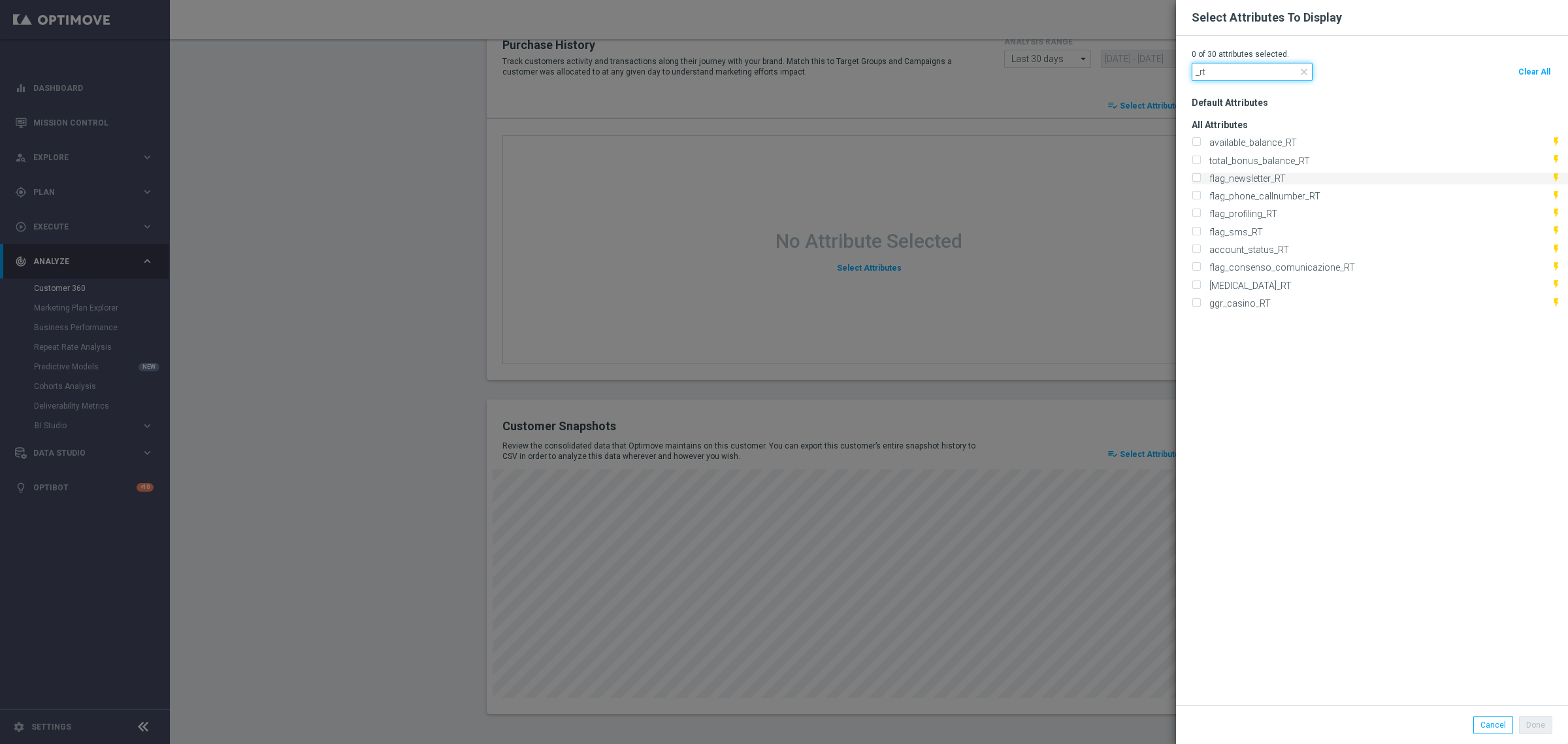
type input "_rt"
click at [1192, 175] on input "flag_newsletter_RT" at bounding box center [1196, 179] width 8 height 8
checkbox input "true"
click at [1192, 194] on input "flag_phone_callnumber_RT" at bounding box center [1196, 197] width 8 height 8
checkbox input "true"
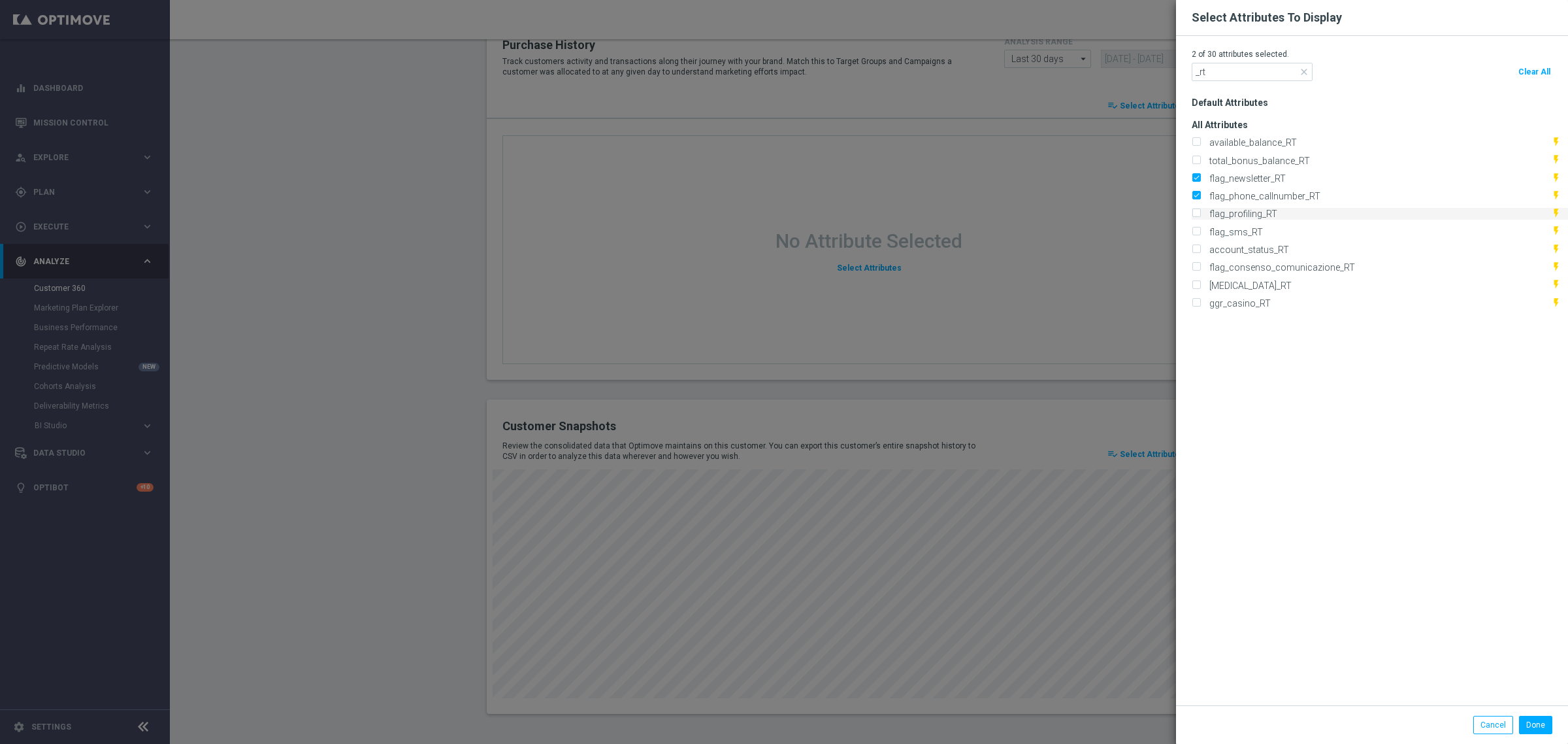
click at [1192, 214] on input "flag_profiling_RT" at bounding box center [1196, 215] width 8 height 8
checkbox input "true"
click at [1192, 234] on div "flag_sms_RT flash_on" at bounding box center [1380, 231] width 376 height 12
click at [1192, 229] on input "flag_sms_RT" at bounding box center [1196, 232] width 8 height 8
checkbox input "true"
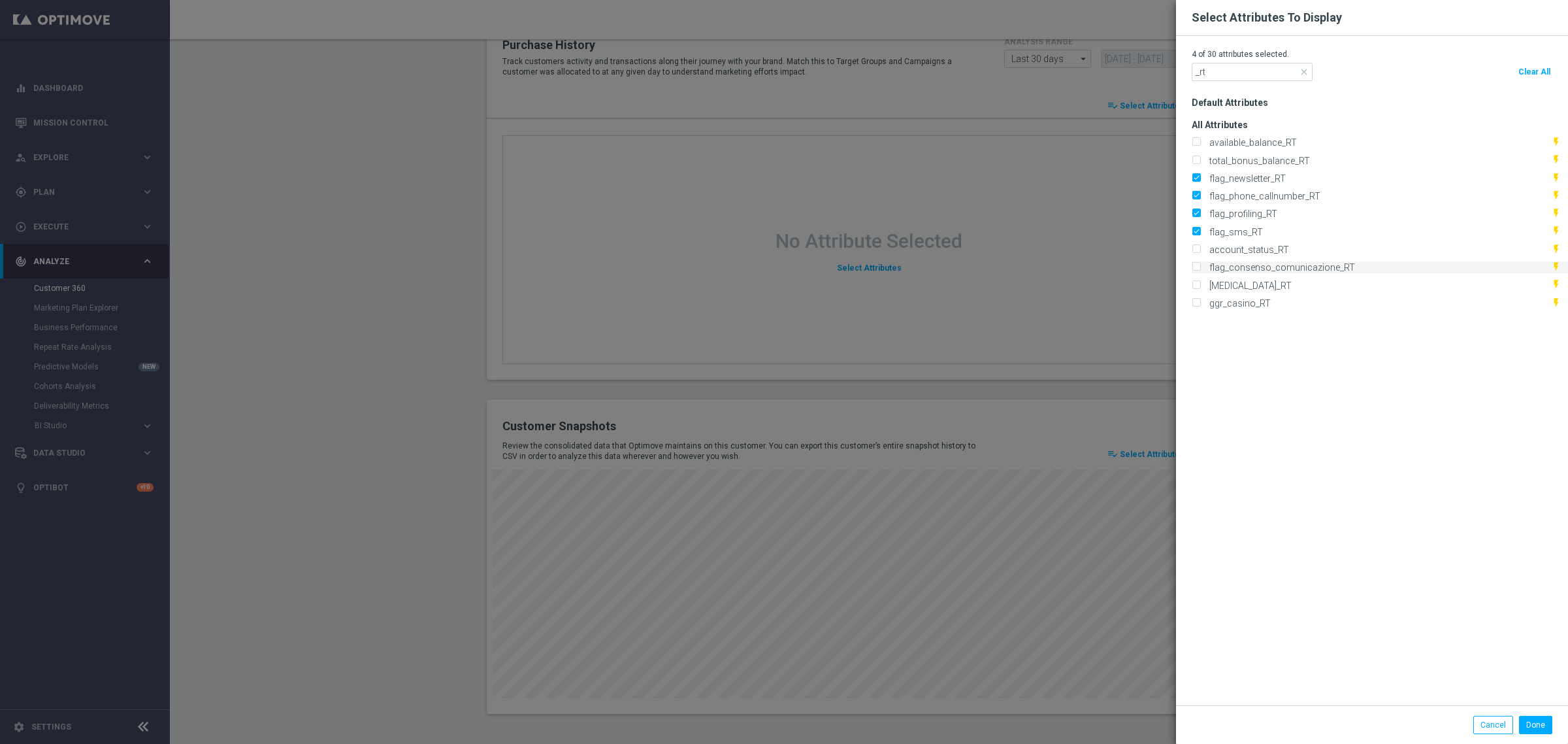
click at [1192, 270] on input "flag_consenso_comunicazione_RT" at bounding box center [1196, 268] width 8 height 8
checkbox input "true"
click at [1523, 726] on button "Done" at bounding box center [1536, 725] width 33 height 19
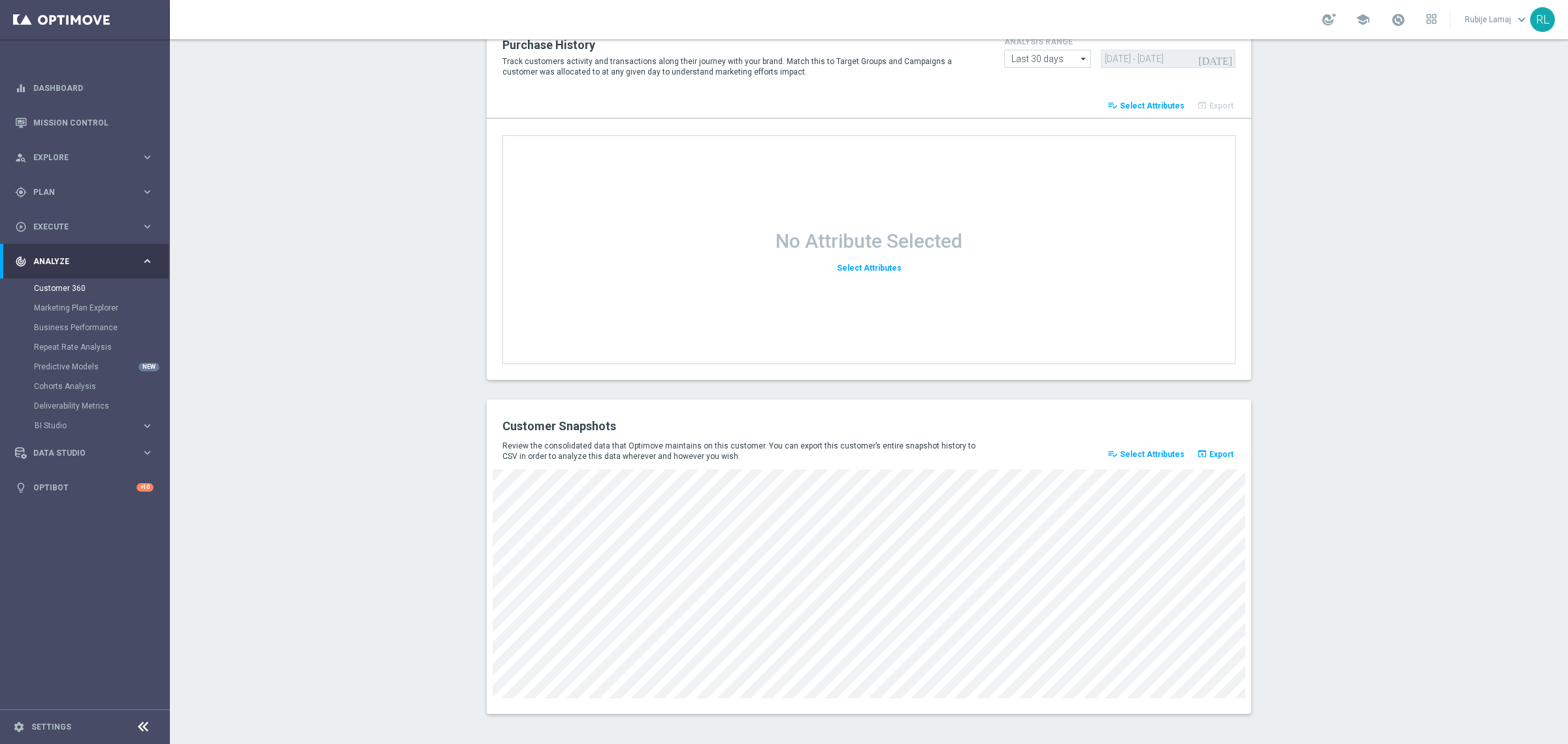
click at [1131, 457] on span "Select Attributes" at bounding box center [1152, 454] width 65 height 9
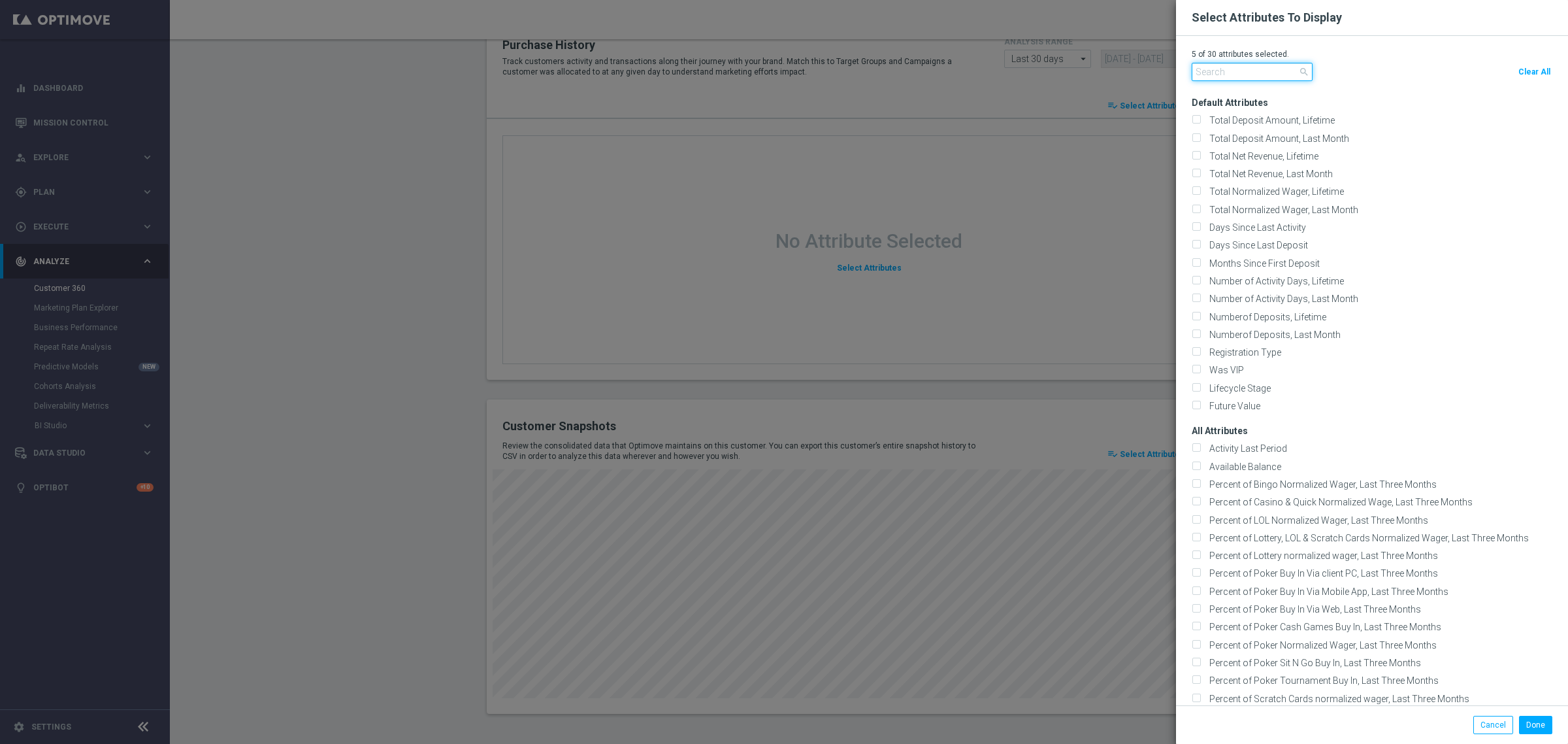
click at [1223, 79] on input "text" at bounding box center [1253, 72] width 121 height 19
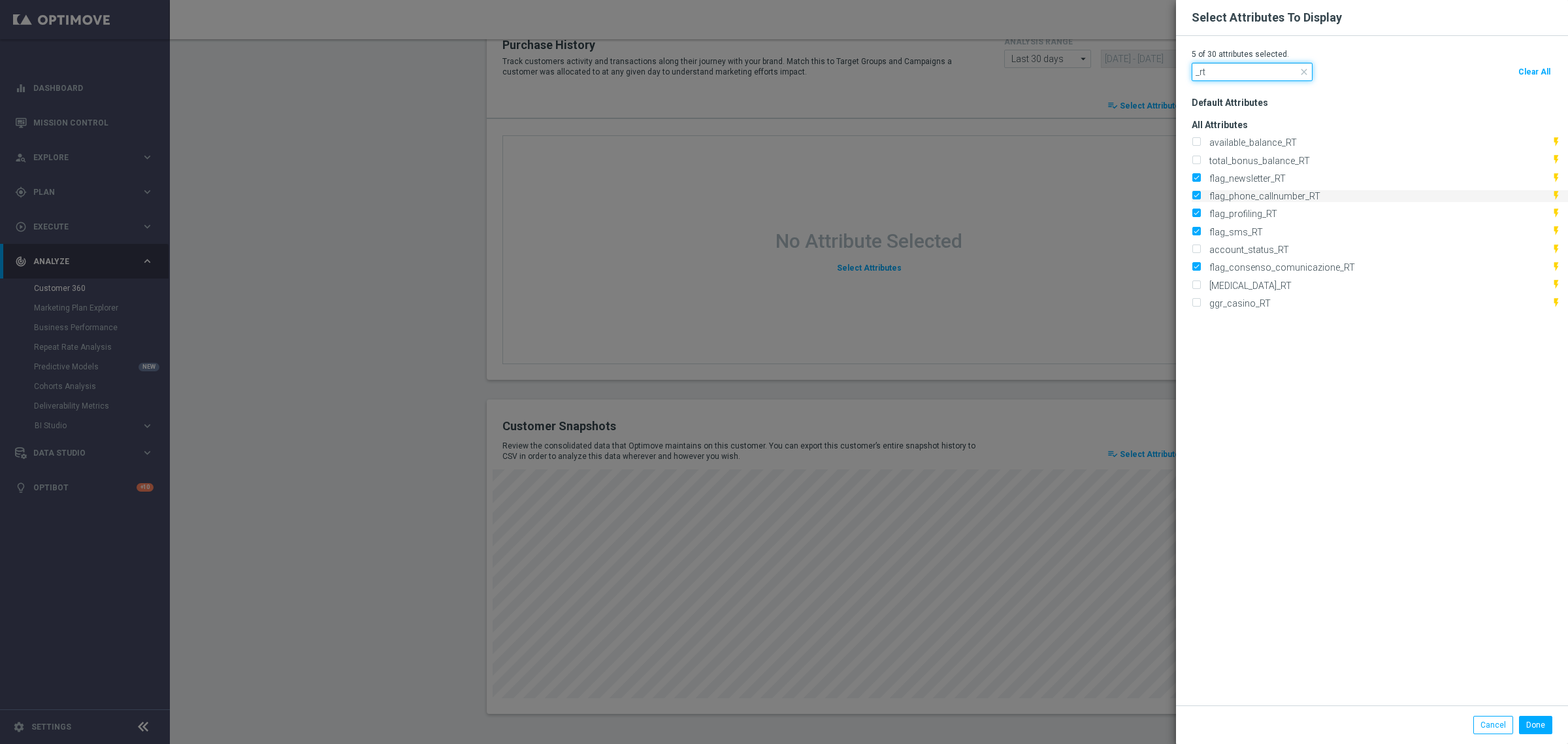
type input "_rt"
click at [1192, 194] on input "flag_phone_callnumber_RT" at bounding box center [1196, 197] width 8 height 8
click at [1192, 197] on input "flag_phone_callnumber_RT" at bounding box center [1196, 197] width 8 height 8
checkbox input "true"
click at [1192, 286] on input "self_exclusion_RT" at bounding box center [1196, 286] width 8 height 8
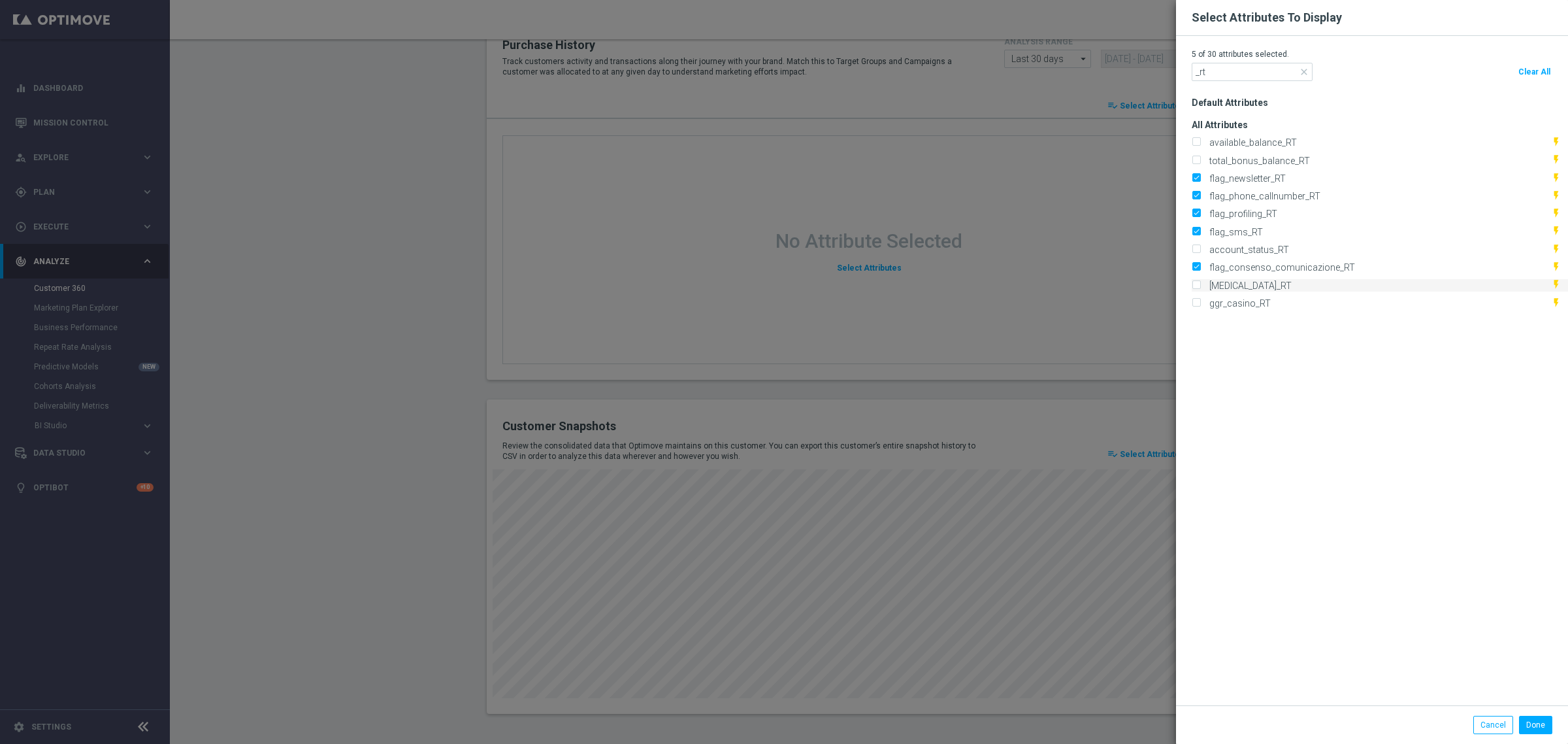
checkbox input "true"
click at [1529, 722] on button "Done" at bounding box center [1536, 725] width 33 height 19
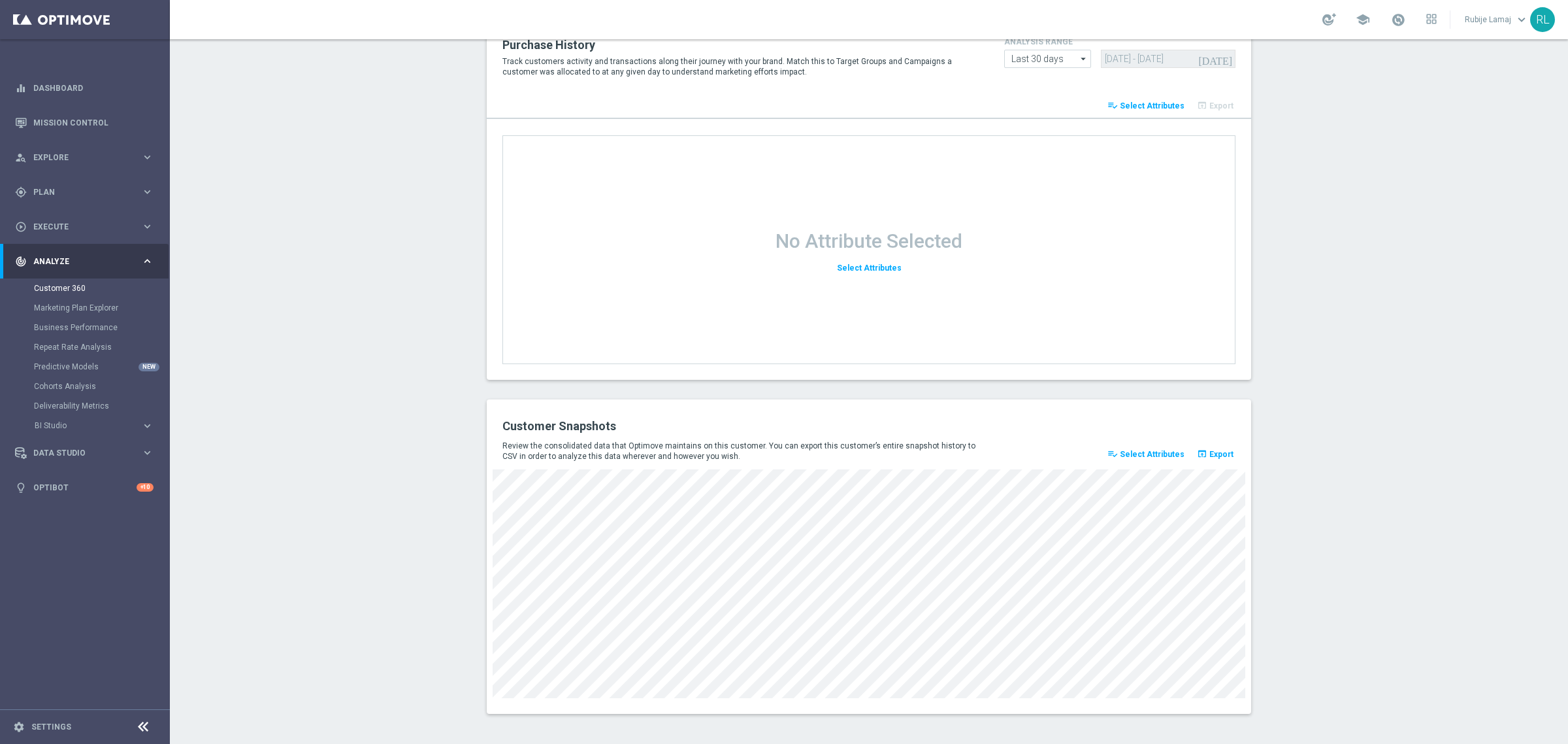
scroll to position [0, 0]
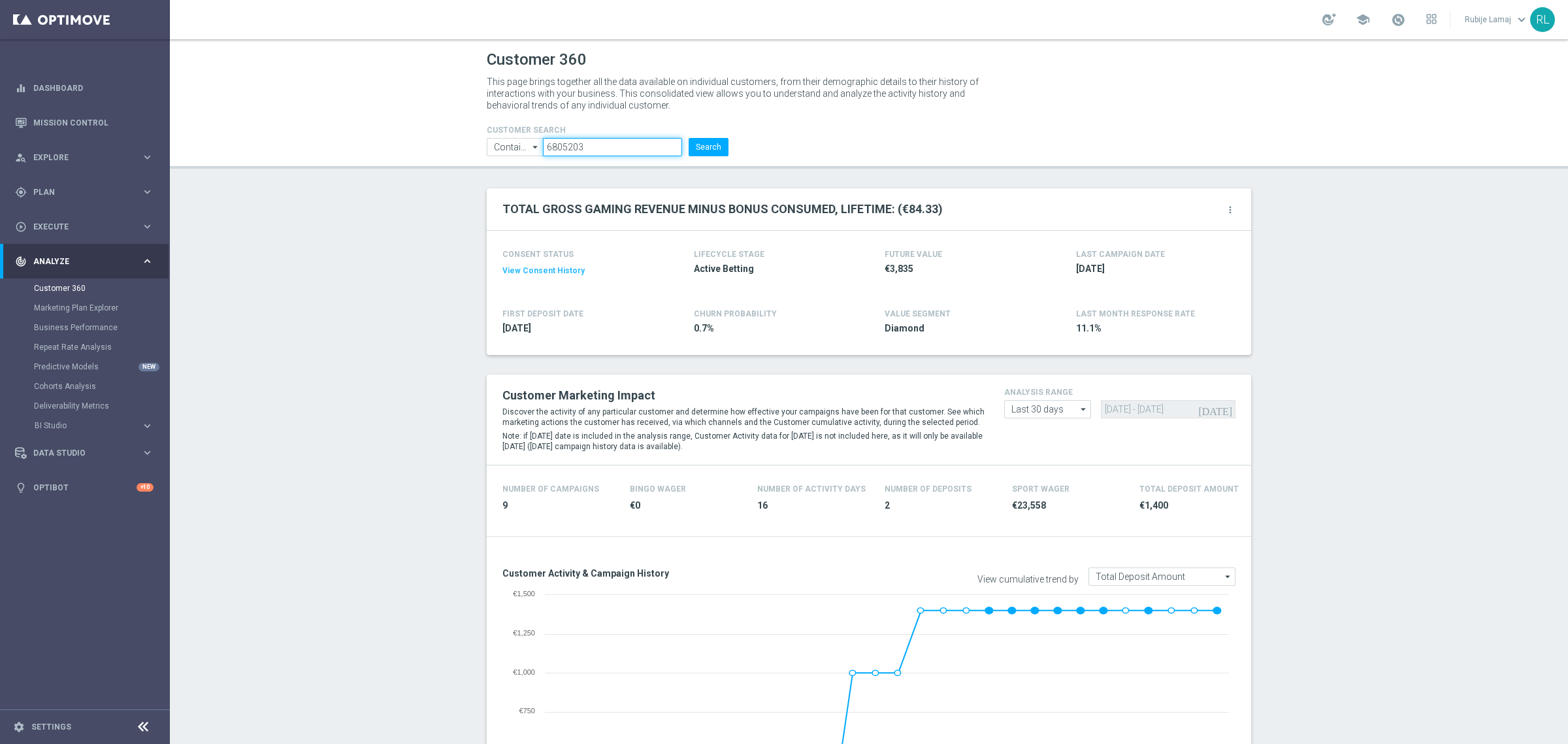
click at [518, 142] on ul "Contains Contains arrow_drop_down Show Selected 0 of NaN Contains Equals" at bounding box center [607, 147] width 249 height 19
paste input "7108"
click at [694, 148] on button "Search" at bounding box center [709, 147] width 40 height 19
drag, startPoint x: 590, startPoint y: 147, endPoint x: 525, endPoint y: 149, distance: 65.0
click at [489, 138] on ul "Contains Contains arrow_drop_down Show Selected 0 of NaN Contains Equals" at bounding box center [607, 147] width 249 height 19
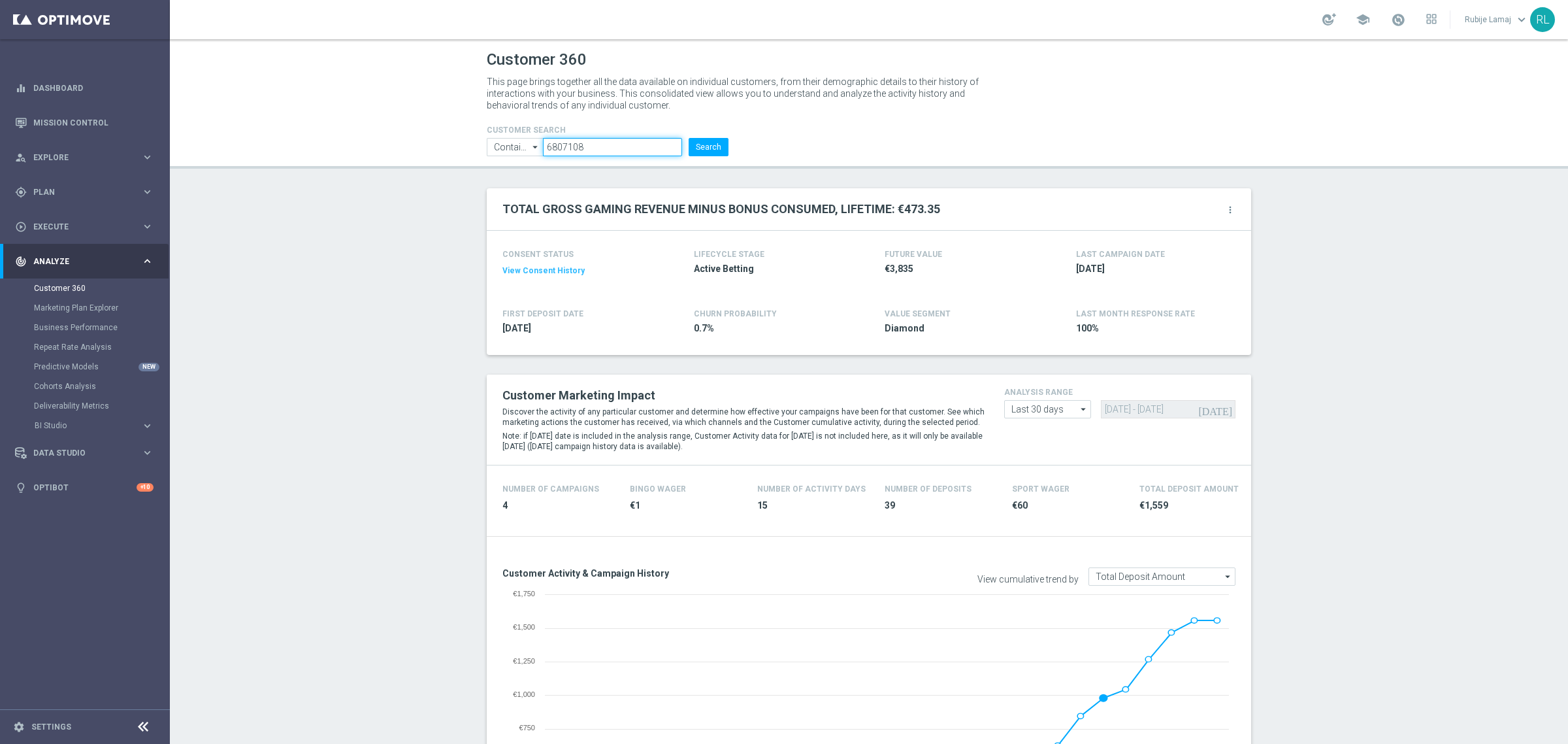
paste input "884"
type input "6807884"
click at [704, 141] on button "Search" at bounding box center [709, 147] width 40 height 19
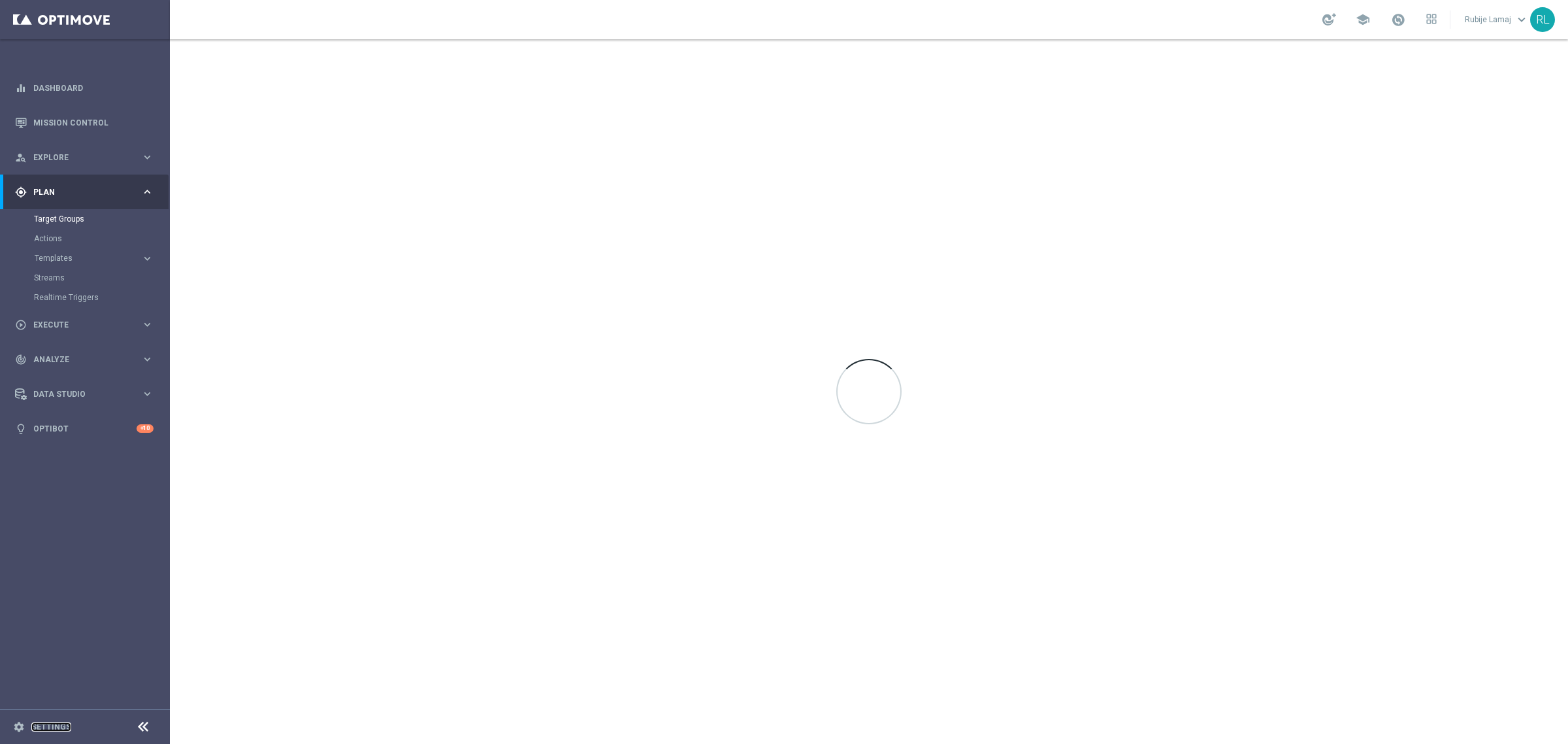
drag, startPoint x: 45, startPoint y: 727, endPoint x: 129, endPoint y: 665, distance: 104.4
click at [45, 727] on link "Settings" at bounding box center [52, 726] width 40 height 8
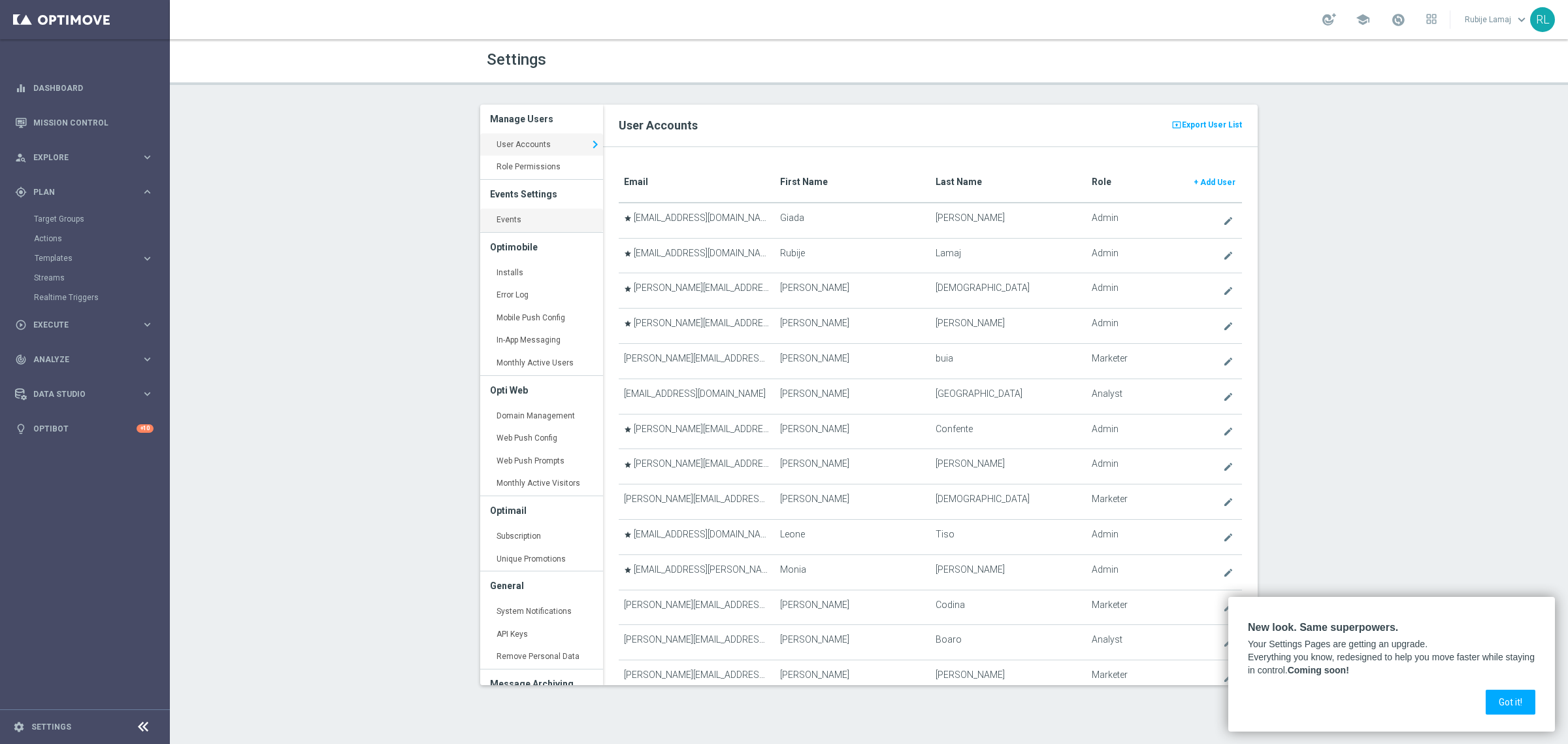
click at [550, 224] on link "Events keyboard_arrow_right" at bounding box center [541, 220] width 123 height 23
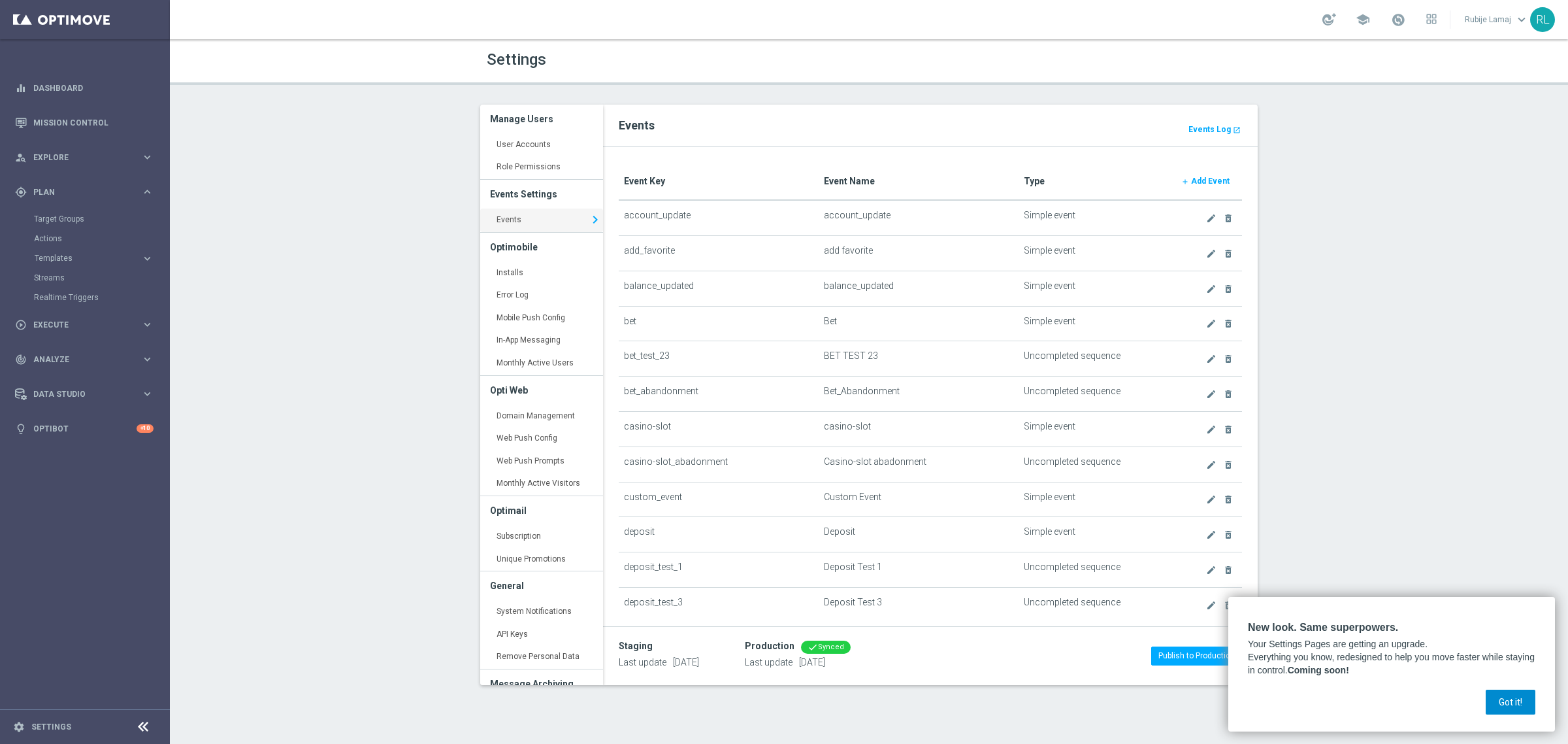
click at [1501, 714] on button "Got it!" at bounding box center [1510, 702] width 50 height 25
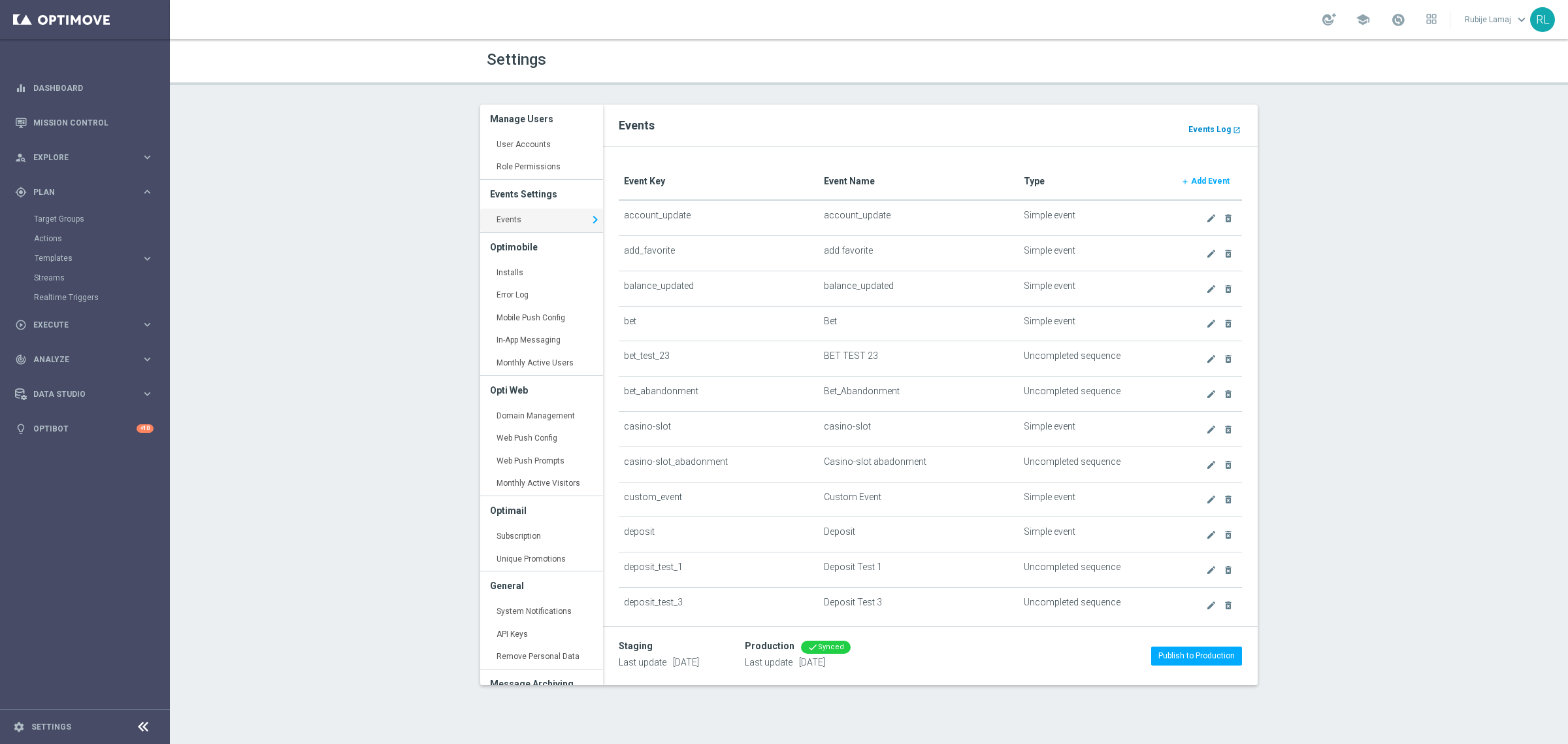
click at [1210, 125] on b "Events Log" at bounding box center [1210, 129] width 43 height 9
click at [1206, 219] on icon "create" at bounding box center [1211, 218] width 10 height 10
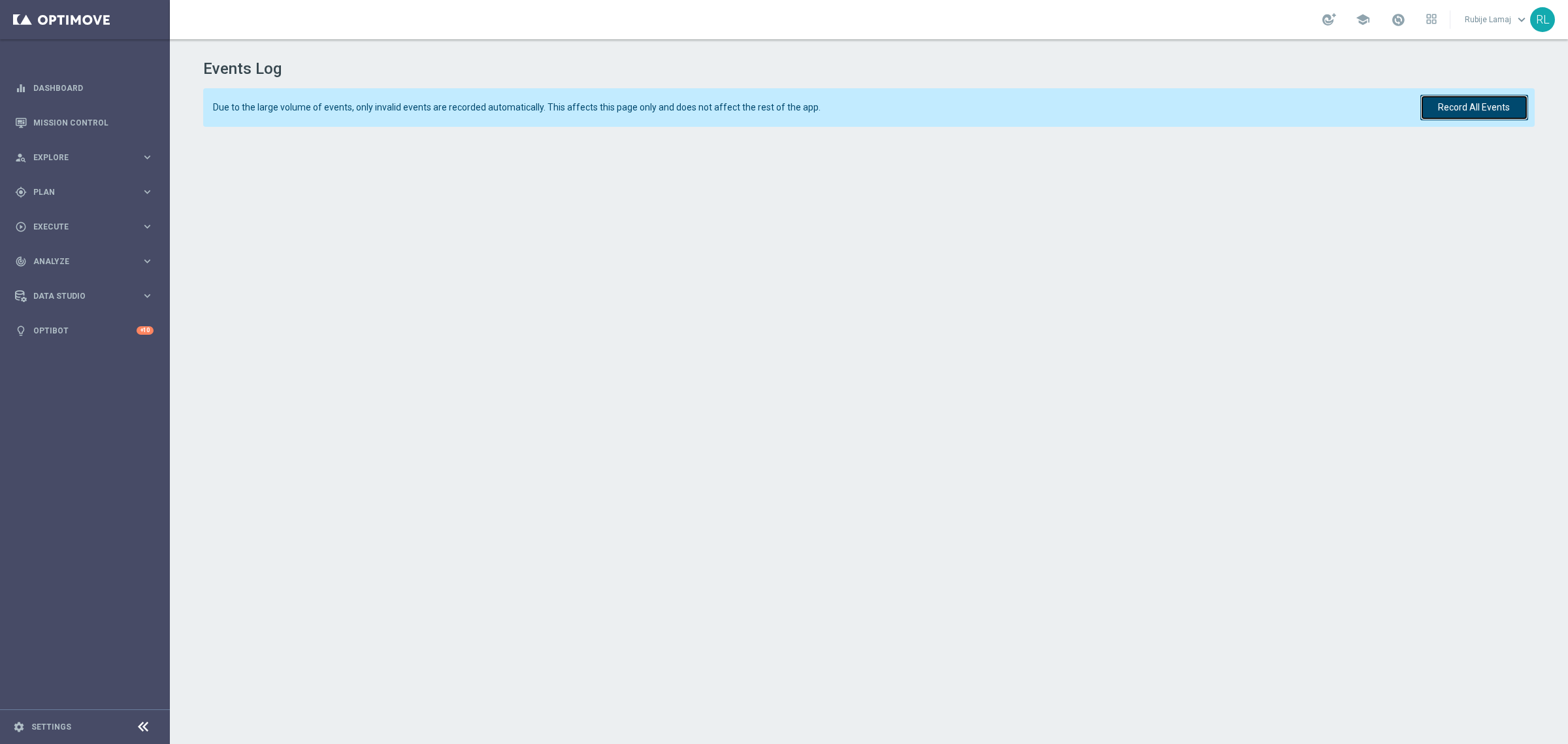
click at [1461, 105] on button "Record All Events" at bounding box center [1474, 107] width 108 height 25
